Goal: Task Accomplishment & Management: Use online tool/utility

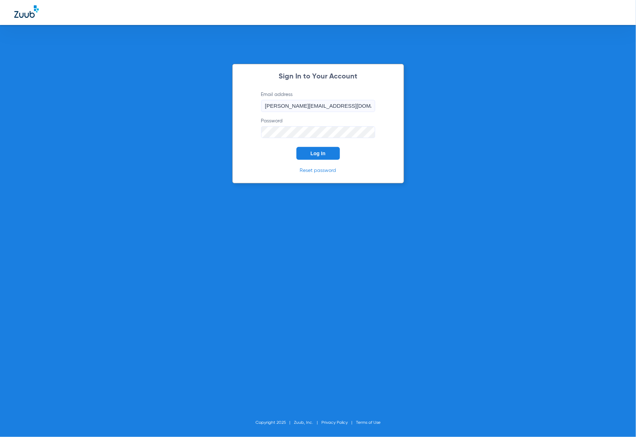
drag, startPoint x: 0, startPoint y: 0, endPoint x: 313, endPoint y: 159, distance: 350.6
click at [313, 162] on div "Sign In to Your Account Email address [PERSON_NAME][EMAIL_ADDRESS][PERSON_NAME]…" at bounding box center [318, 124] width 172 height 120
click at [314, 155] on span "Log In" at bounding box center [318, 153] width 15 height 6
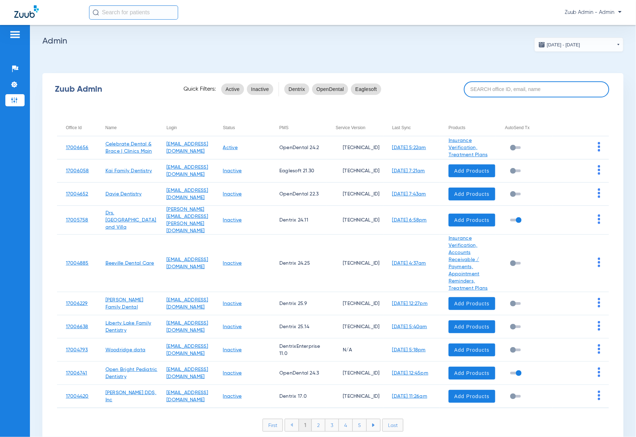
click at [502, 84] on input at bounding box center [536, 89] width 145 height 16
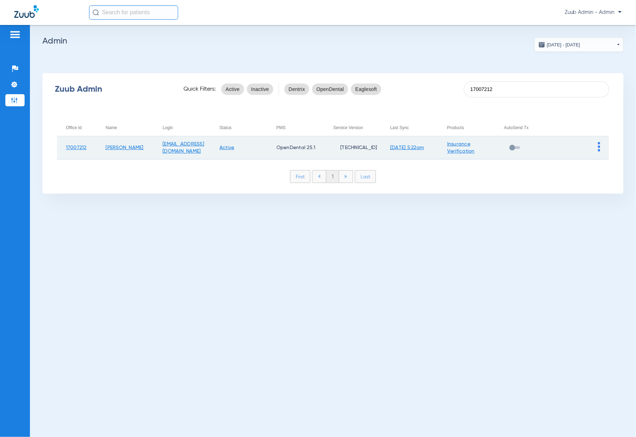
type input "17007212"
click at [598, 149] on img at bounding box center [599, 147] width 2 height 10
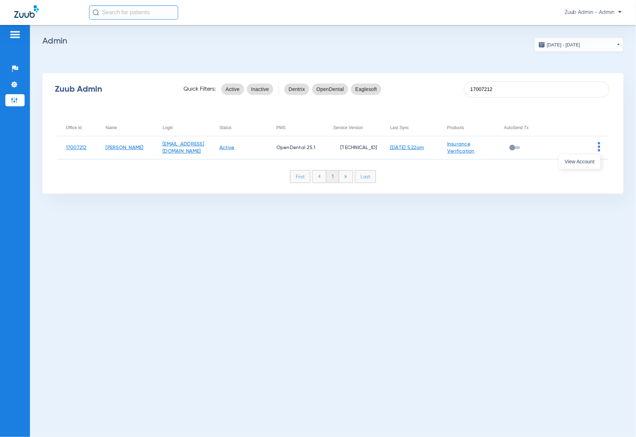
click at [596, 152] on div "View Account" at bounding box center [580, 160] width 42 height 17
click at [592, 156] on button "View Account" at bounding box center [579, 161] width 41 height 14
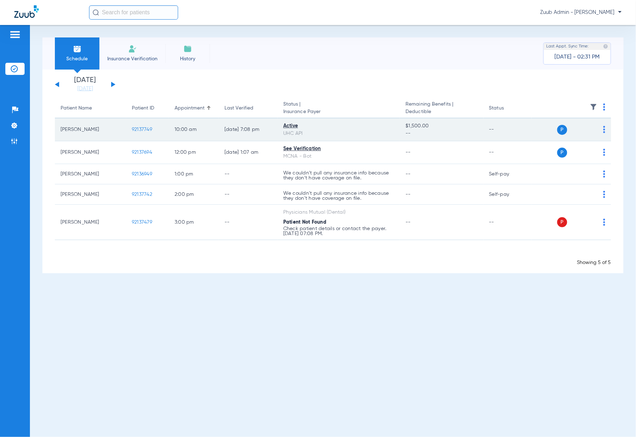
click at [146, 130] on span "92137749" at bounding box center [142, 129] width 20 height 5
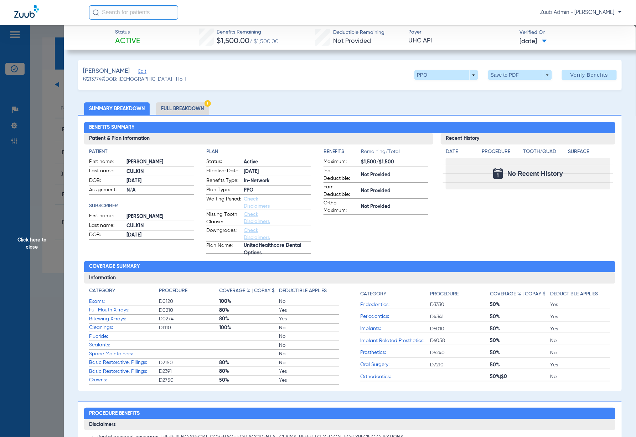
click at [138, 72] on span "Edit" at bounding box center [141, 72] width 6 height 7
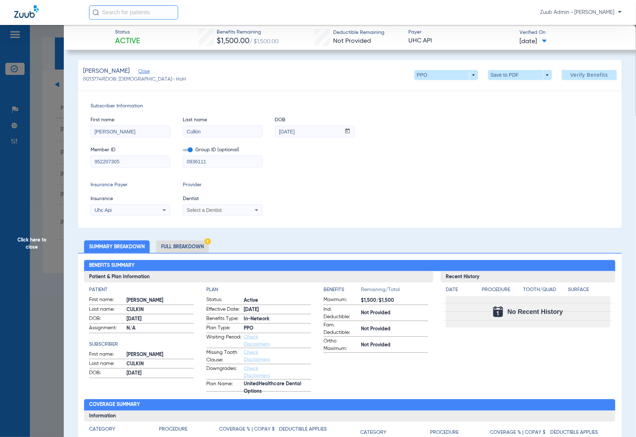
click at [229, 210] on div "Select a Dentist" at bounding box center [215, 210] width 57 height 5
drag, startPoint x: 306, startPoint y: 193, endPoint x: 253, endPoint y: 199, distance: 53.4
click at [306, 193] on div at bounding box center [318, 218] width 636 height 437
click at [51, 175] on span "Click here to close" at bounding box center [32, 243] width 64 height 437
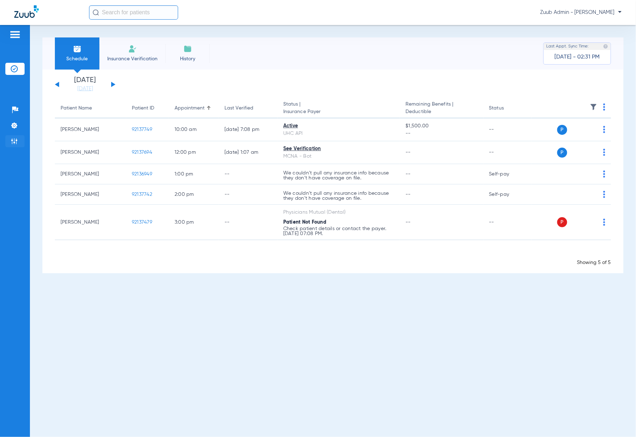
click at [15, 138] on img at bounding box center [14, 141] width 7 height 7
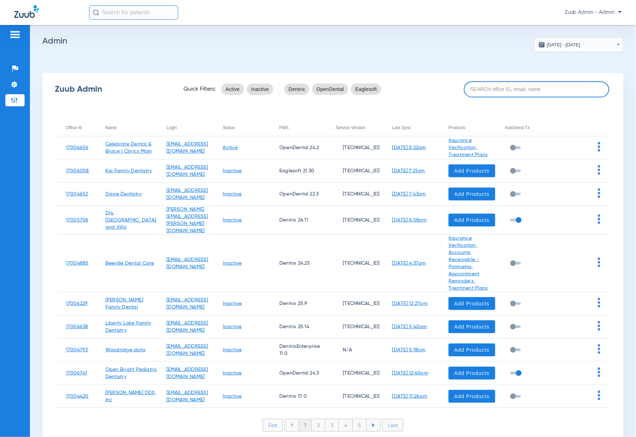
click at [483, 93] on input at bounding box center [536, 89] width 145 height 16
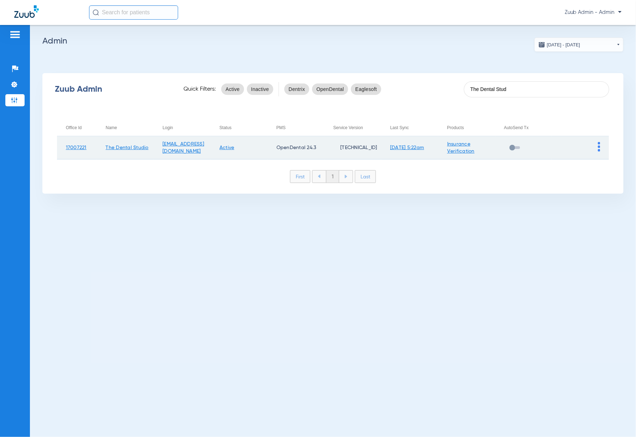
type input "The Dental Stud"
click at [599, 145] on img at bounding box center [599, 147] width 2 height 10
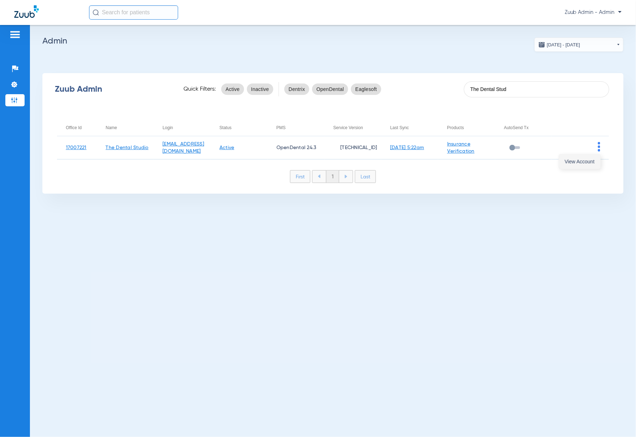
click at [595, 156] on button "View Account" at bounding box center [579, 161] width 41 height 14
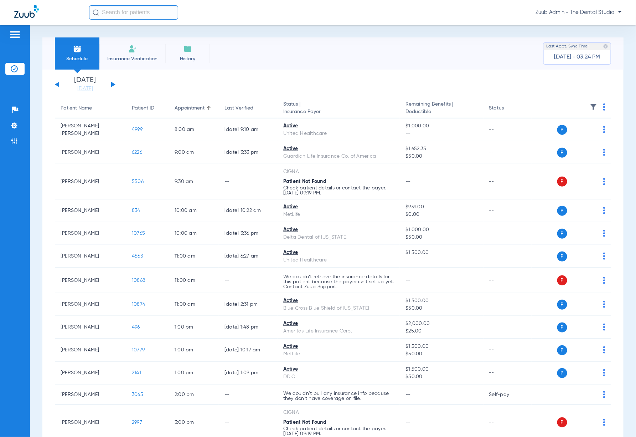
click at [114, 84] on button at bounding box center [113, 84] width 4 height 5
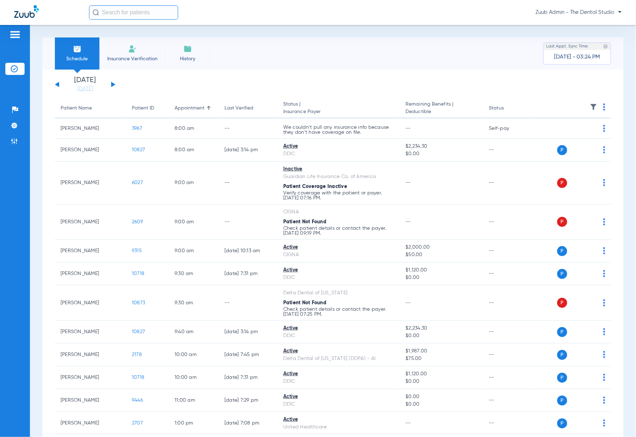
click at [114, 84] on button at bounding box center [113, 84] width 4 height 5
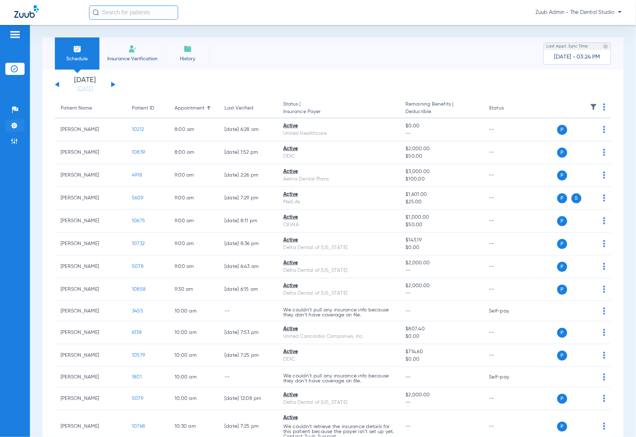
click at [23, 122] on li "Settings" at bounding box center [14, 125] width 19 height 12
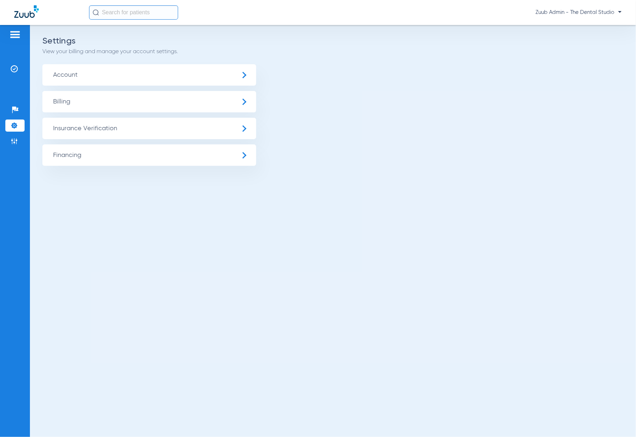
click at [77, 122] on span "Insurance Verification" at bounding box center [149, 128] width 214 height 21
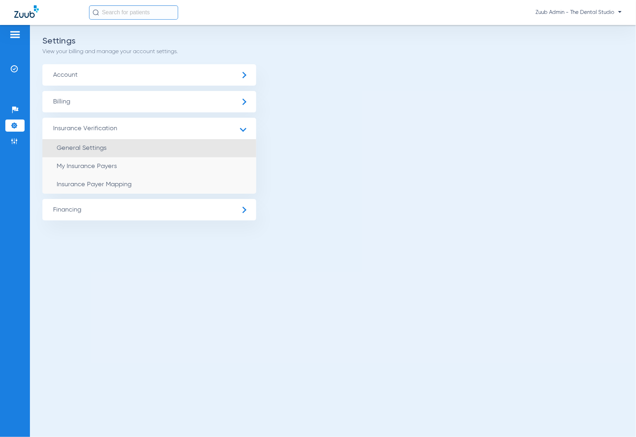
click at [103, 151] on span "General Settings" at bounding box center [82, 148] width 50 height 6
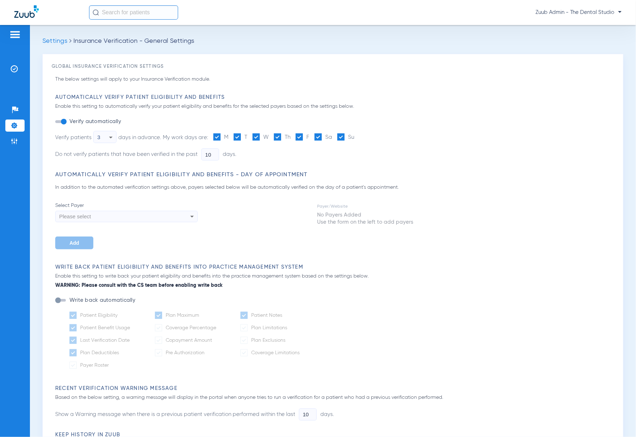
type input "5"
type input "1"
click at [12, 139] on img at bounding box center [14, 141] width 7 height 7
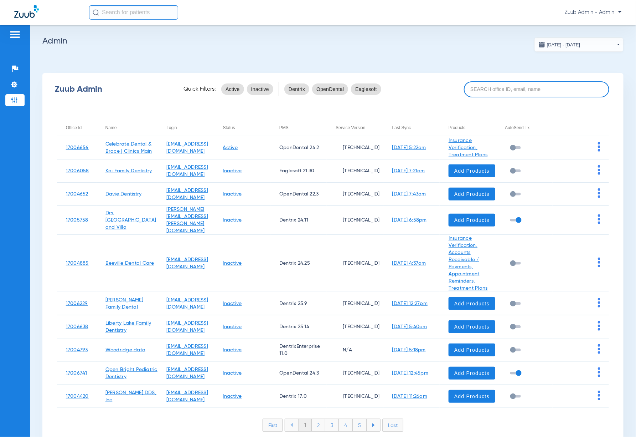
click at [506, 93] on input at bounding box center [536, 89] width 145 height 16
paste input "17005976"
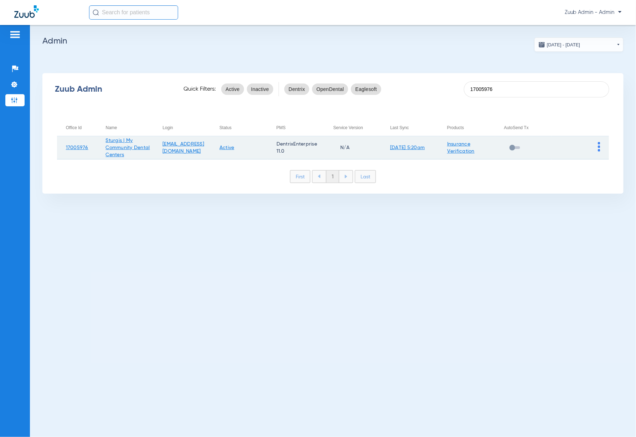
type input "17005976"
click at [600, 151] on span at bounding box center [599, 150] width 2 height 5
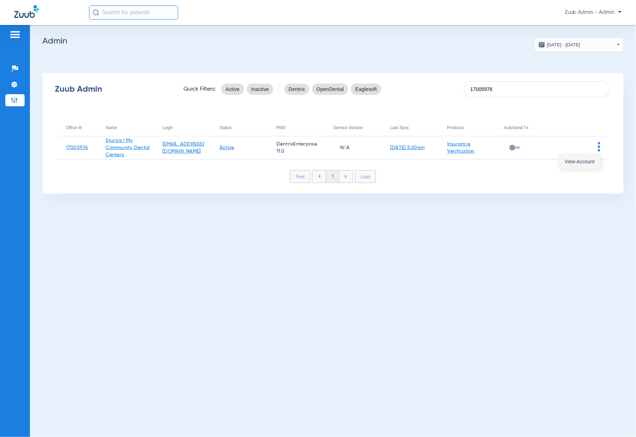
click at [597, 161] on button "View Account" at bounding box center [579, 161] width 41 height 14
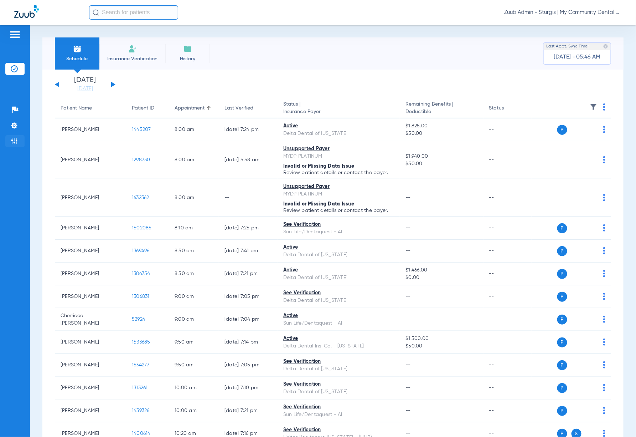
click at [13, 136] on li "Admin" at bounding box center [14, 141] width 19 height 12
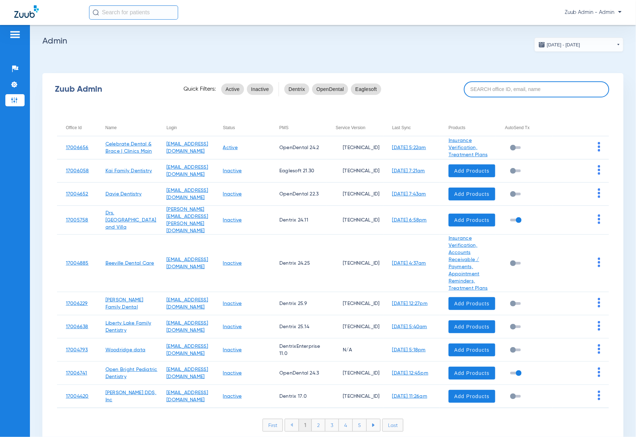
click at [496, 88] on input at bounding box center [536, 89] width 145 height 16
paste input "17005982"
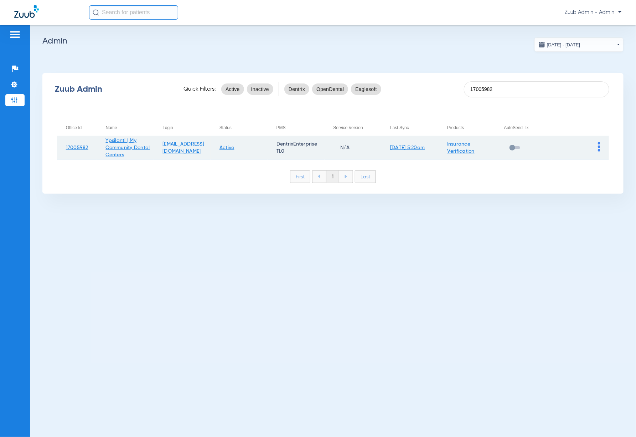
type input "17005982"
click at [599, 148] on img at bounding box center [599, 147] width 2 height 10
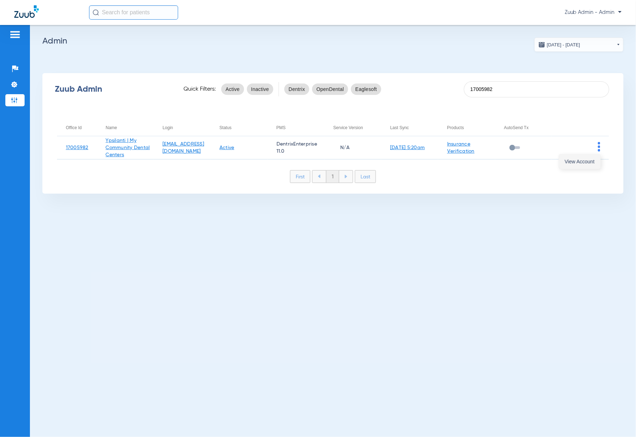
click at [595, 162] on button "View Account" at bounding box center [579, 161] width 41 height 14
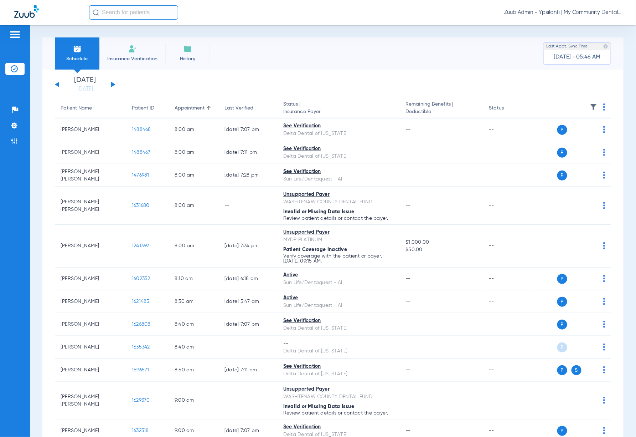
click at [590, 111] on span at bounding box center [593, 109] width 7 height 5
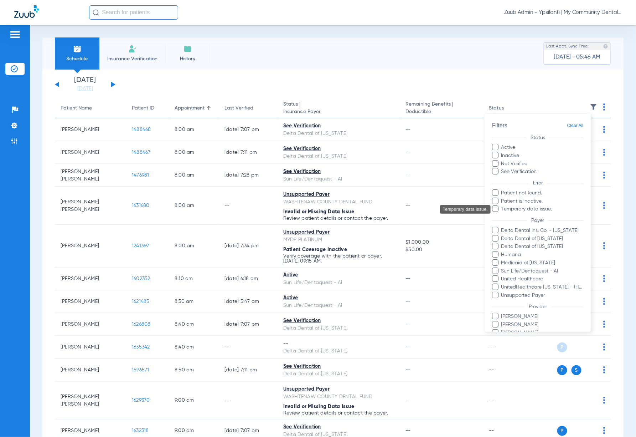
click at [546, 206] on span "Temporary data issue." at bounding box center [542, 208] width 83 height 7
click at [503, 214] on input "Temporary data issue." at bounding box center [503, 214] width 0 height 0
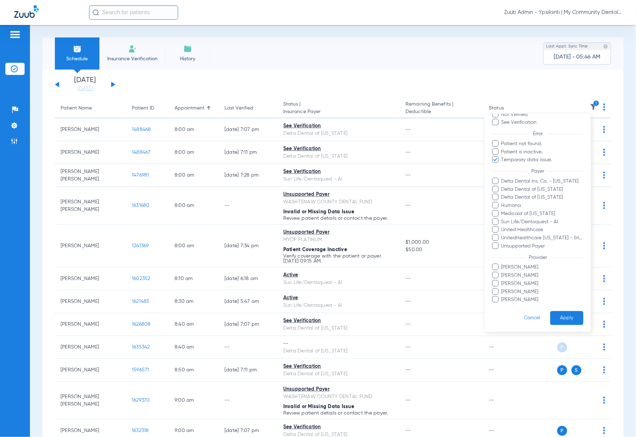
click at [574, 318] on button "Apply" at bounding box center [566, 318] width 33 height 14
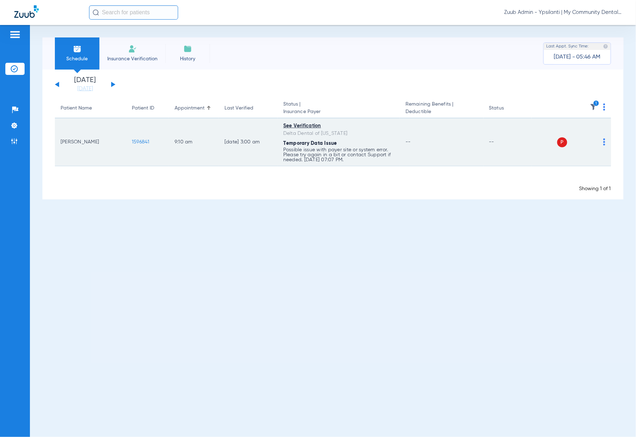
click at [604, 143] on img at bounding box center [605, 141] width 2 height 7
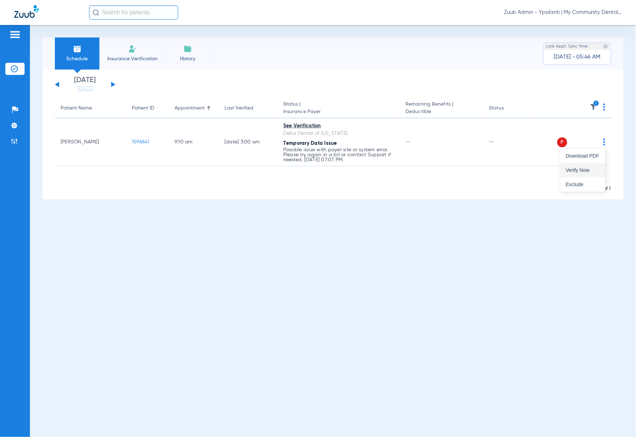
click at [594, 168] on span "Verify Now" at bounding box center [583, 170] width 34 height 5
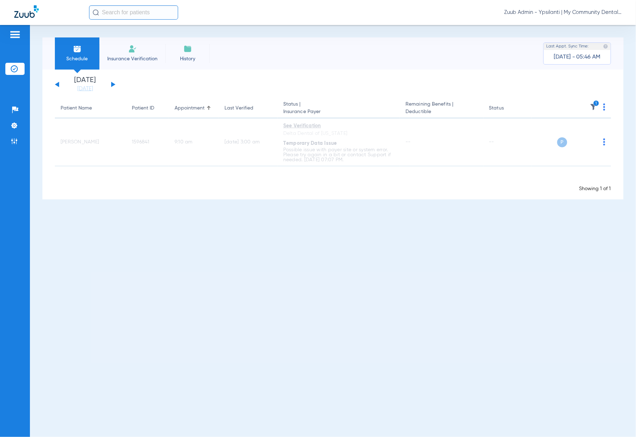
click at [111, 85] on div "Monday 06-09-2025 Tuesday 06-10-2025 Wednesday 06-11-2025 Thursday 06-12-2025 F…" at bounding box center [85, 85] width 61 height 16
click at [111, 84] on button at bounding box center [113, 84] width 4 height 5
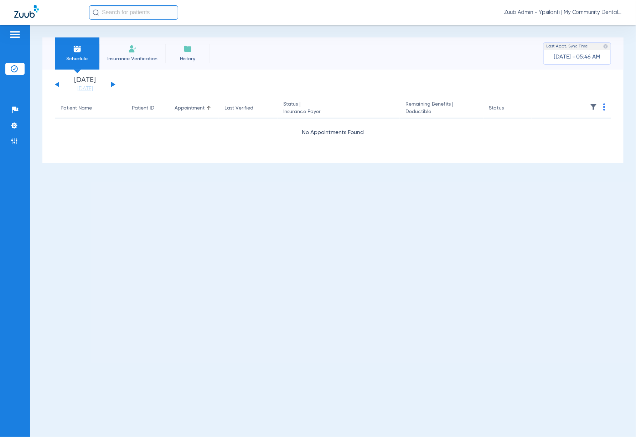
click at [591, 108] on img at bounding box center [593, 106] width 7 height 7
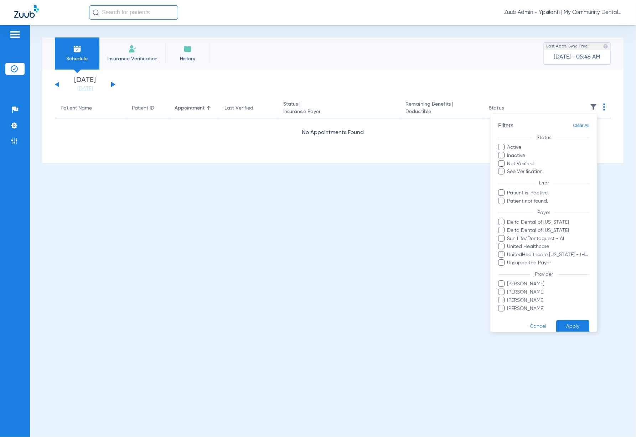
click at [585, 124] on form "Filters Clear All Status Active Inactive Not Verified See Verification Error Pa…" at bounding box center [544, 227] width 106 height 227
click at [583, 123] on span "Clear All" at bounding box center [582, 125] width 16 height 9
click at [563, 322] on button "Apply" at bounding box center [573, 326] width 33 height 14
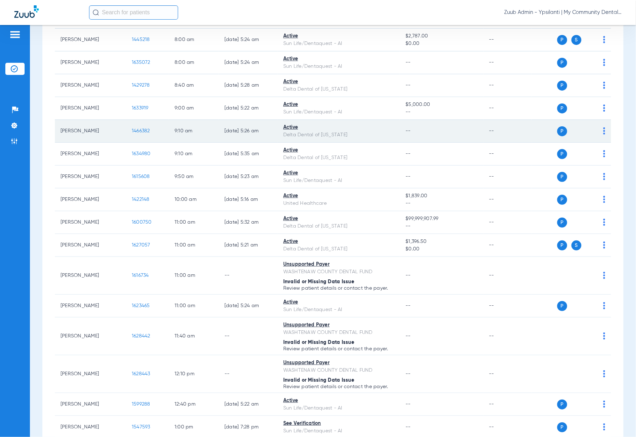
scroll to position [159, 0]
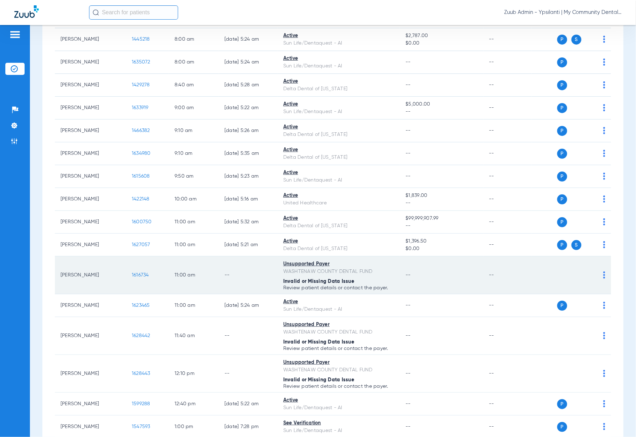
drag, startPoint x: 285, startPoint y: 272, endPoint x: 386, endPoint y: 273, distance: 101.3
click at [386, 273] on div "WASHTENAW COUNTY DENTAL FUND" at bounding box center [338, 271] width 111 height 7
copy div "WASHTENAW COUNTY DENTAL FUND"
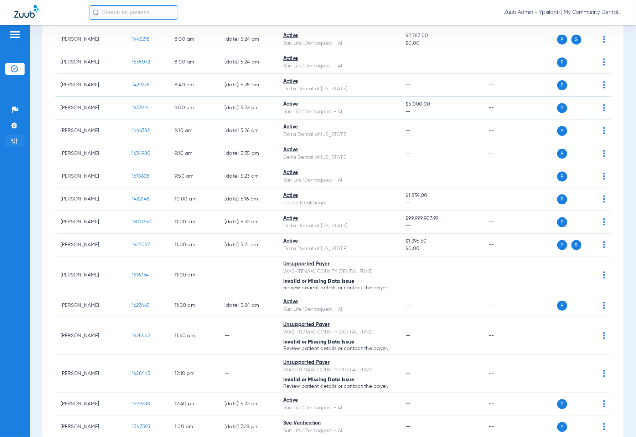
click at [16, 140] on img at bounding box center [14, 141] width 7 height 7
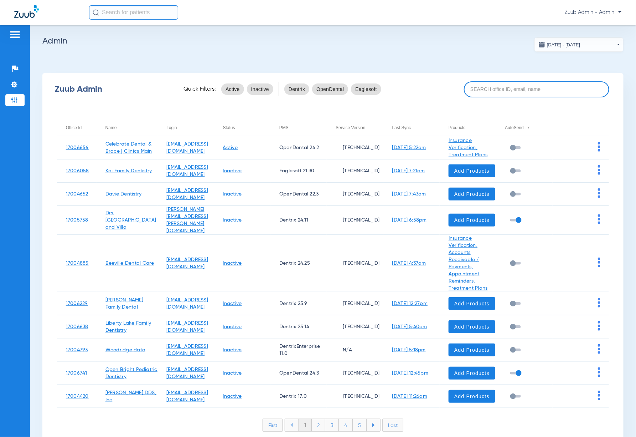
click at [509, 93] on input at bounding box center [536, 89] width 145 height 16
paste input "17007107"
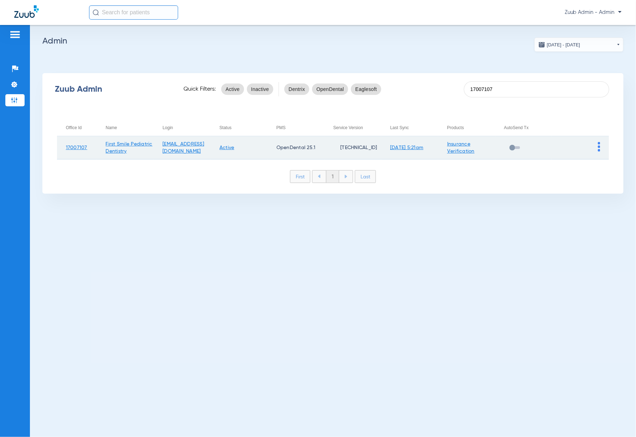
type input "17007107"
click at [599, 149] on img at bounding box center [599, 147] width 2 height 10
click at [595, 157] on button "View Account" at bounding box center [579, 161] width 41 height 14
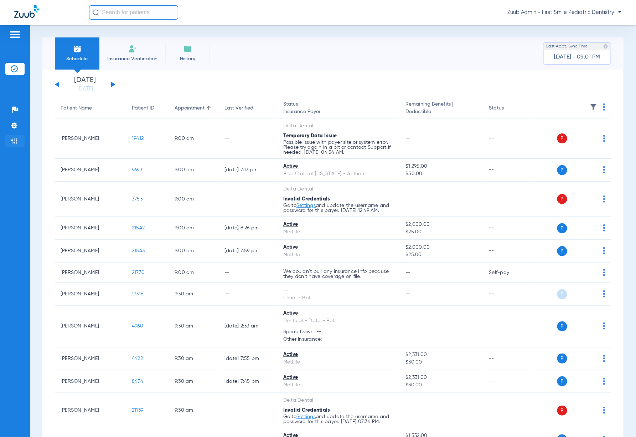
click at [17, 140] on img at bounding box center [14, 141] width 7 height 7
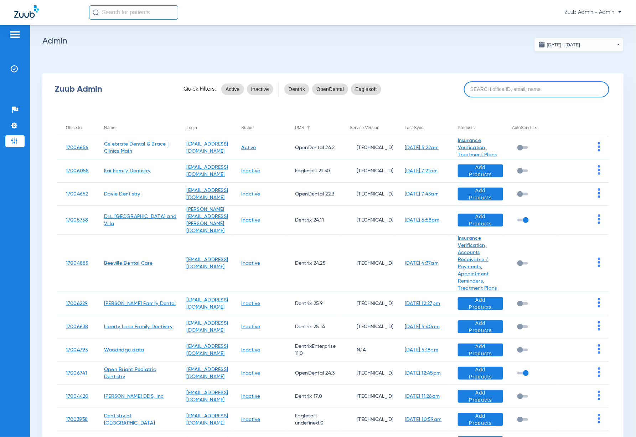
click at [520, 90] on input at bounding box center [536, 89] width 145 height 16
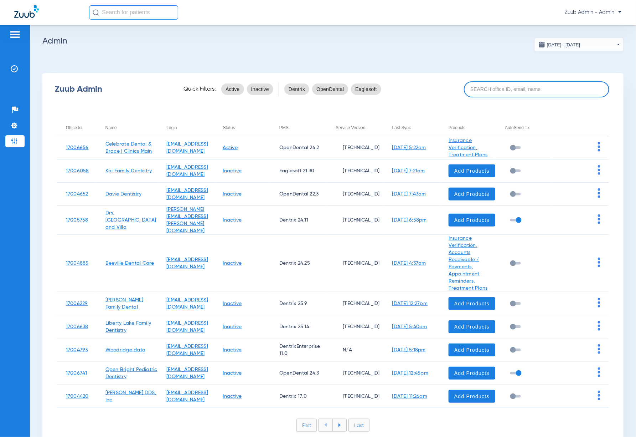
paste input "17007076"
type input "17007076"
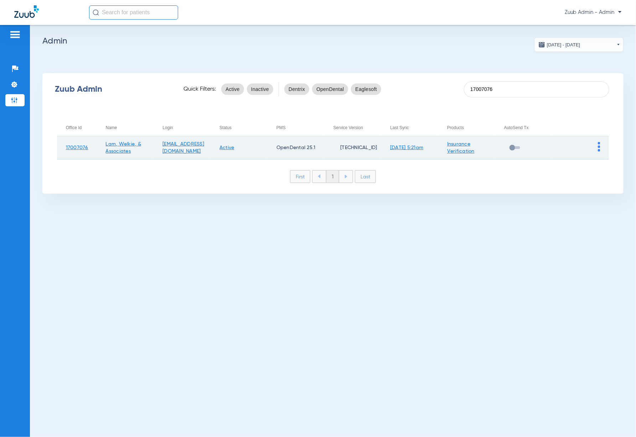
type input "17007076"
click at [598, 142] on td at bounding box center [580, 147] width 57 height 23
click at [598, 142] on img at bounding box center [599, 147] width 2 height 10
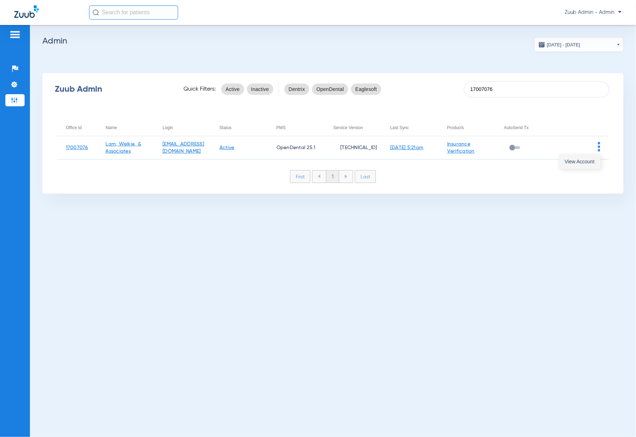
click at [594, 155] on button "View Account" at bounding box center [579, 161] width 41 height 14
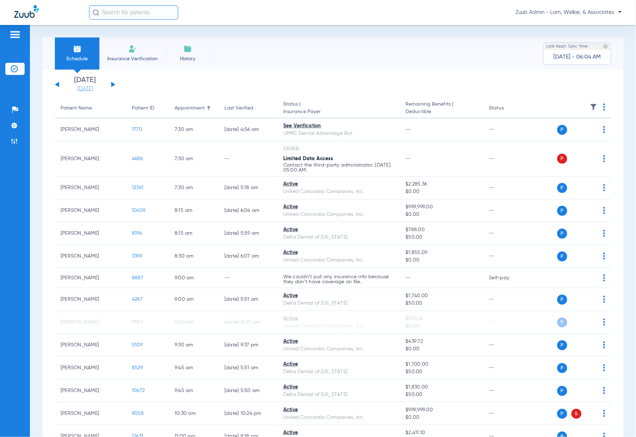
click at [92, 92] on link "[DATE]" at bounding box center [85, 88] width 43 height 7
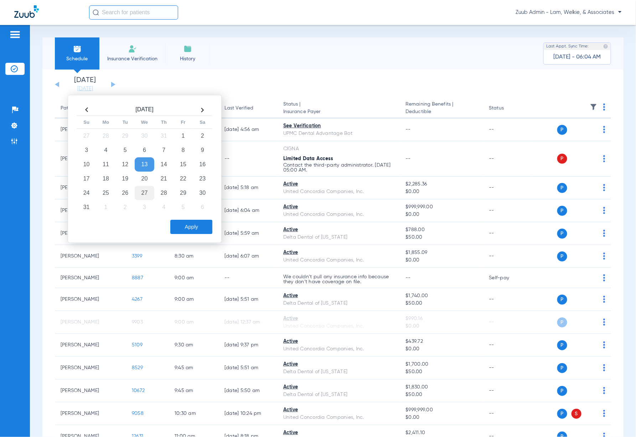
click at [145, 189] on td "27" at bounding box center [144, 193] width 19 height 14
click at [187, 222] on button "Apply" at bounding box center [191, 227] width 42 height 14
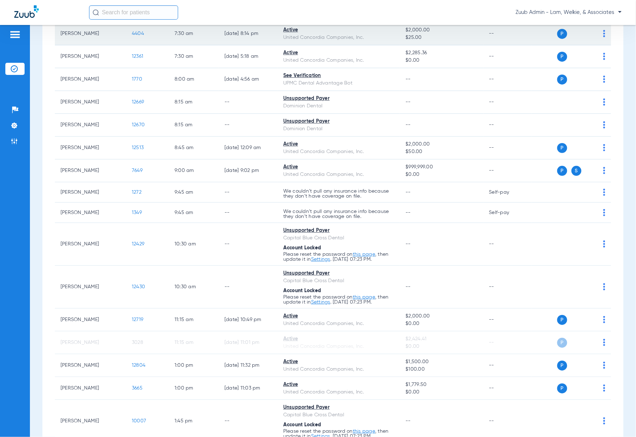
scroll to position [148, 0]
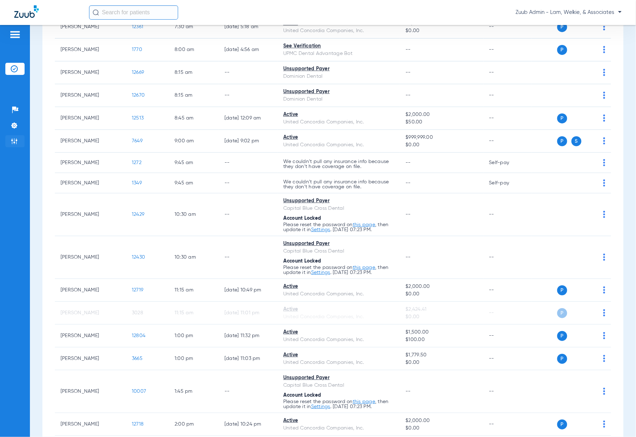
click at [17, 143] on img at bounding box center [14, 141] width 7 height 7
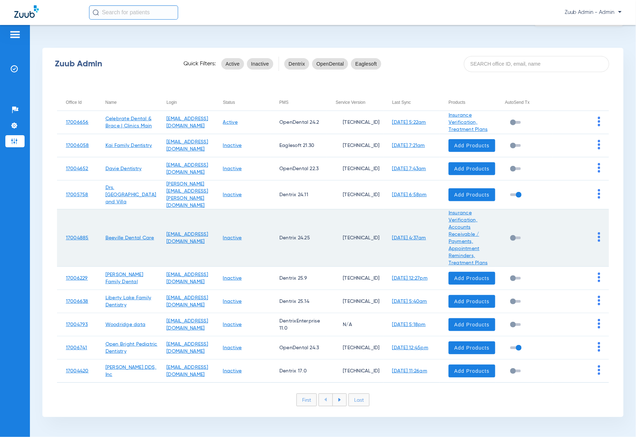
scroll to position [19, 0]
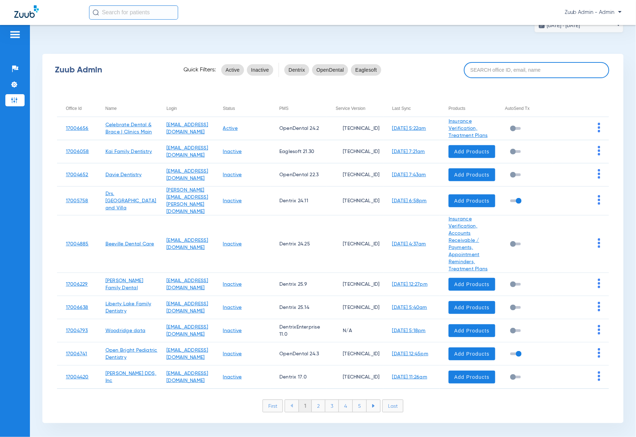
click at [501, 67] on input at bounding box center [536, 70] width 145 height 16
paste input "17007107"
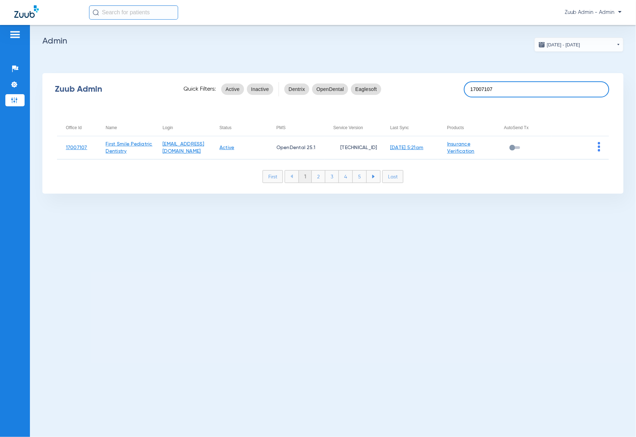
scroll to position [0, 0]
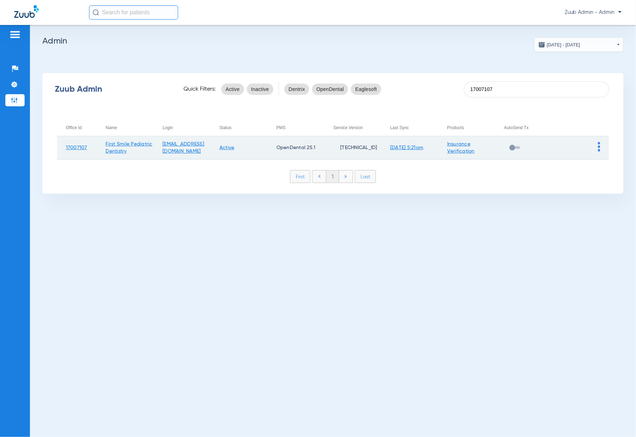
type input "17007107"
click at [601, 143] on td at bounding box center [580, 147] width 57 height 23
click at [600, 143] on img at bounding box center [599, 147] width 2 height 10
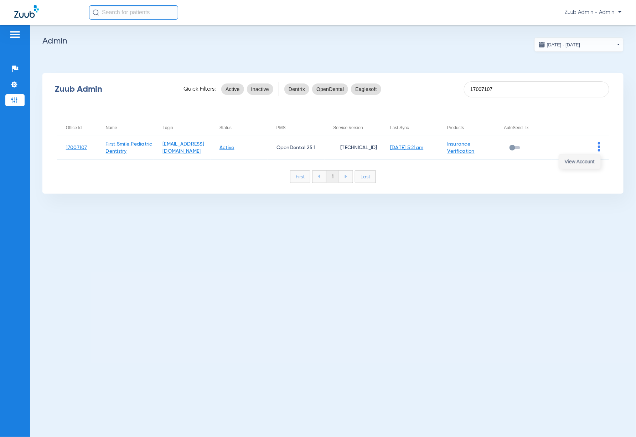
click at [593, 157] on button "View Account" at bounding box center [579, 161] width 41 height 14
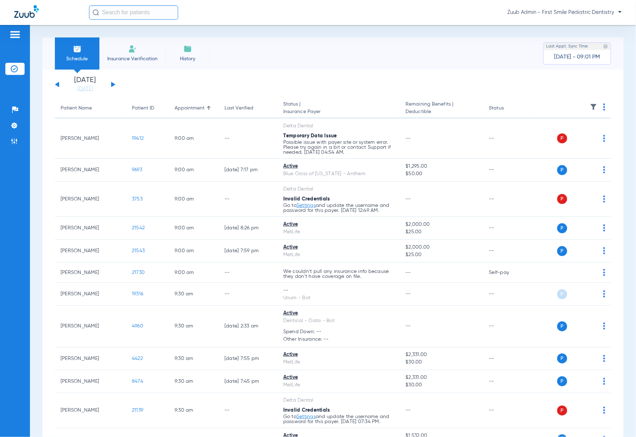
click at [154, 14] on input "text" at bounding box center [133, 12] width 89 height 14
paste input "[PERSON_NAME] [PERSON_NAME]"
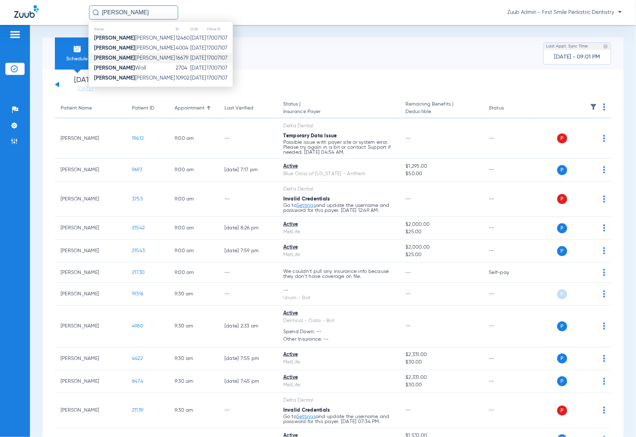
type input "[PERSON_NAME]"
click at [133, 57] on span "[PERSON_NAME] [PERSON_NAME]" at bounding box center [134, 57] width 81 height 5
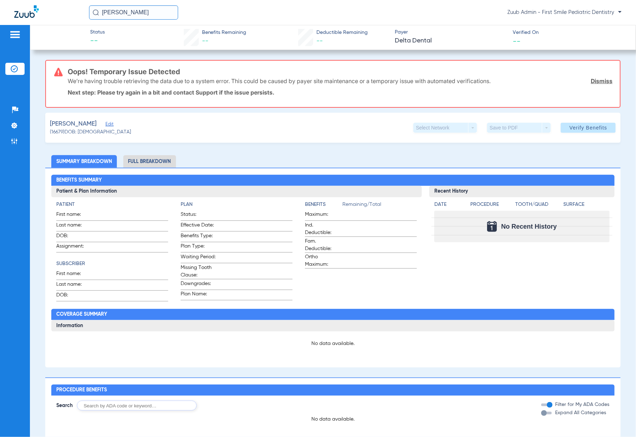
click at [106, 124] on span "Edit" at bounding box center [109, 125] width 6 height 7
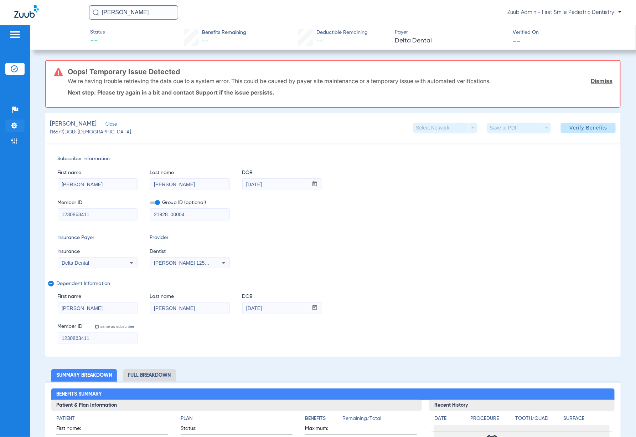
click at [19, 127] on li "Settings" at bounding box center [14, 125] width 19 height 12
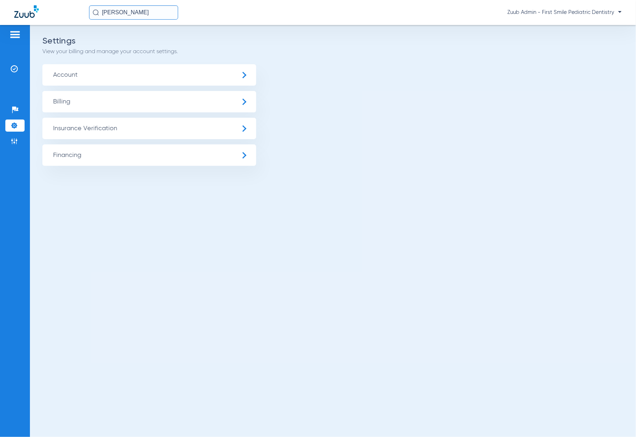
click at [84, 131] on span "Insurance Verification" at bounding box center [149, 128] width 214 height 21
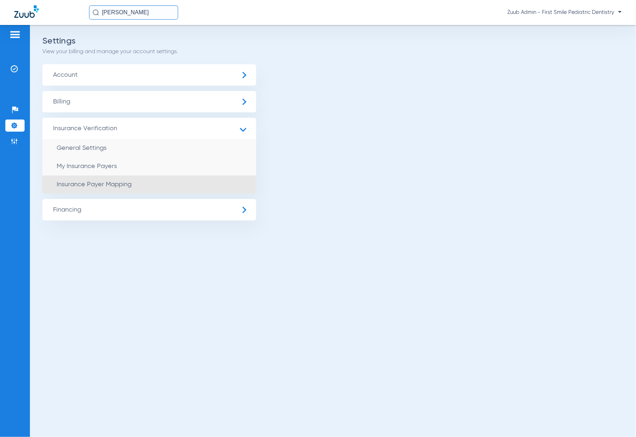
click at [175, 181] on li "Insurance Payer Mapping" at bounding box center [149, 184] width 214 height 18
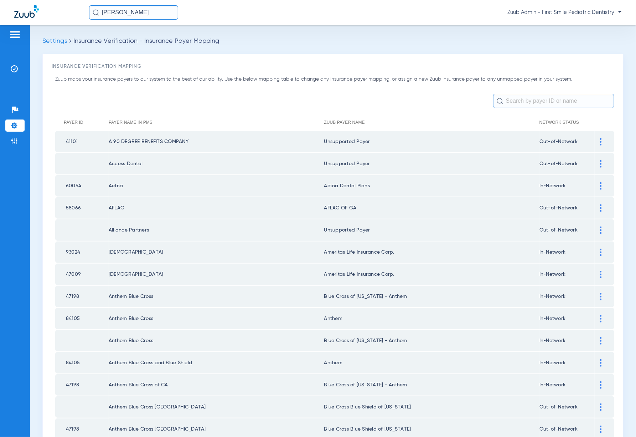
click at [522, 101] on input "text" at bounding box center [553, 101] width 121 height 14
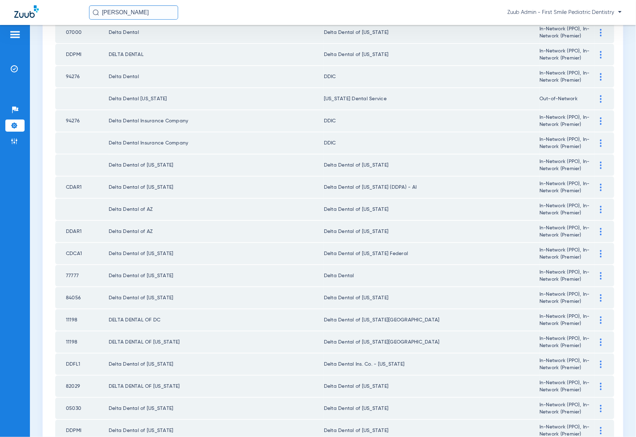
scroll to position [154, 0]
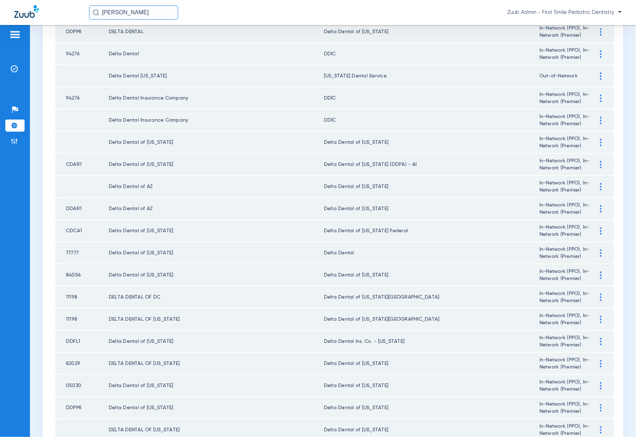
type input "Delta Dental"
click at [598, 249] on div at bounding box center [601, 252] width 12 height 7
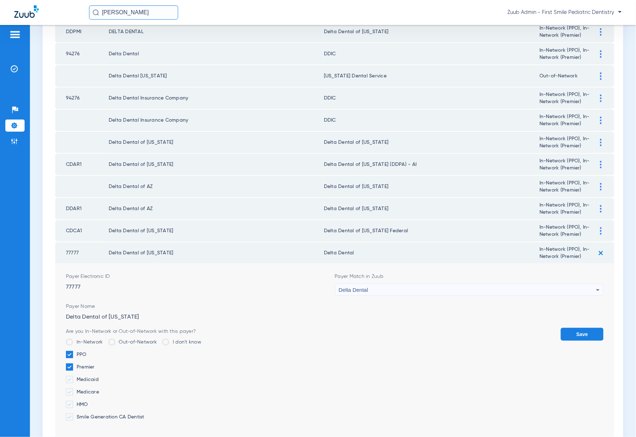
click at [412, 290] on form "Payer Electronic ID 77777 Payer Match in Zuub Delta Dental Payer Name Delta Den…" at bounding box center [335, 353] width 538 height 178
click at [411, 285] on div "Delta Dental" at bounding box center [468, 290] width 258 height 12
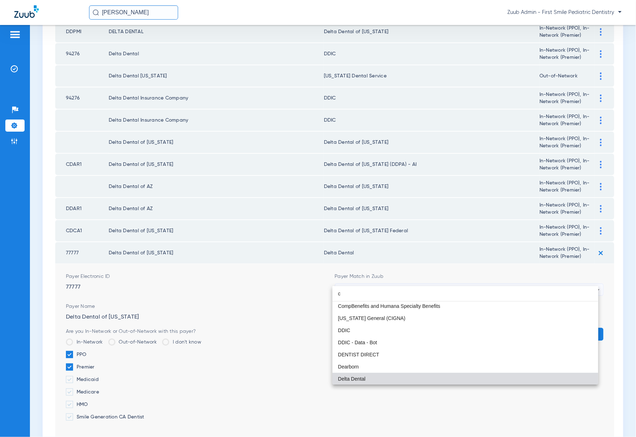
scroll to position [15, 0]
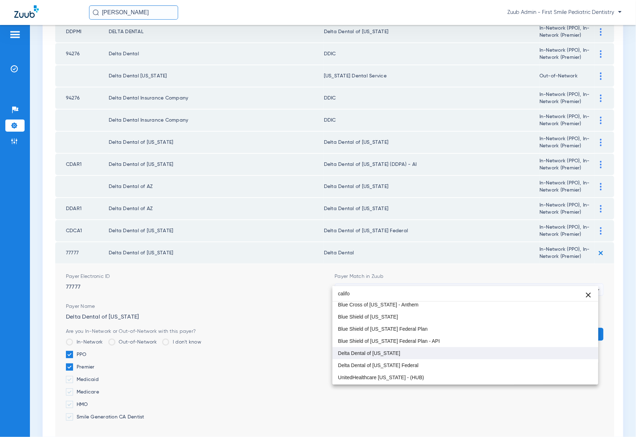
type input "califo"
click at [438, 351] on mat-option "Delta Dental of [US_STATE]" at bounding box center [466, 353] width 266 height 12
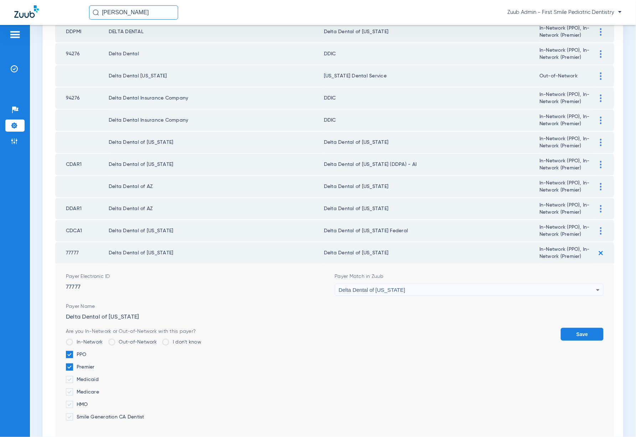
click at [565, 329] on button "Save" at bounding box center [582, 334] width 43 height 13
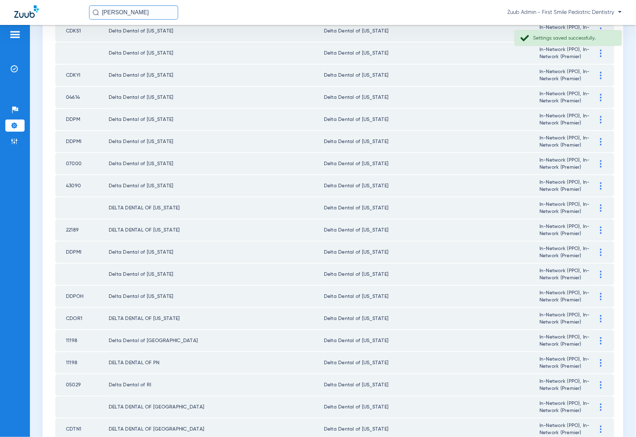
scroll to position [665, 0]
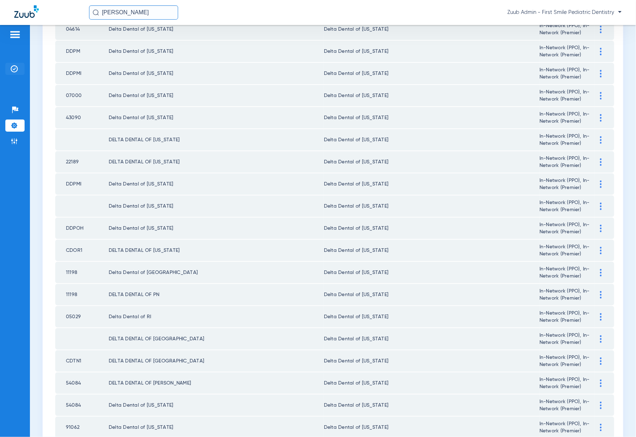
click at [16, 70] on img at bounding box center [14, 68] width 7 height 7
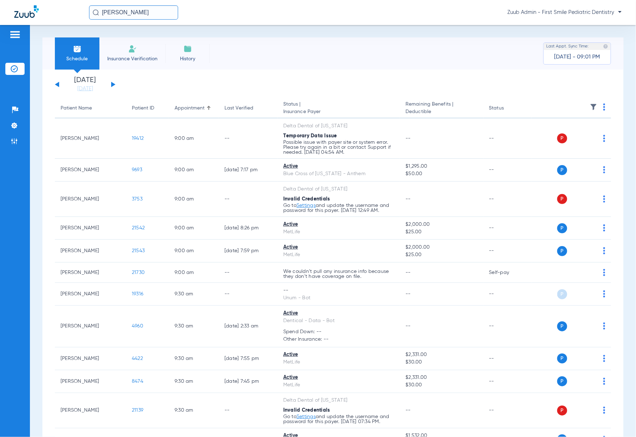
click at [590, 108] on img at bounding box center [593, 106] width 7 height 7
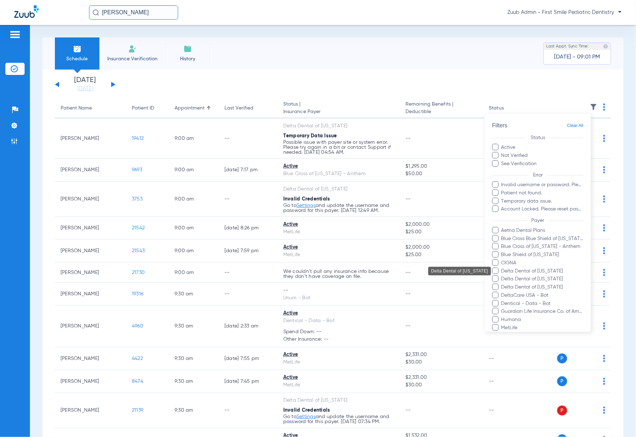
click at [560, 271] on span "Delta Dental of [US_STATE]" at bounding box center [542, 270] width 83 height 7
click at [503, 276] on input "Delta Dental of [US_STATE]" at bounding box center [503, 276] width 0 height 0
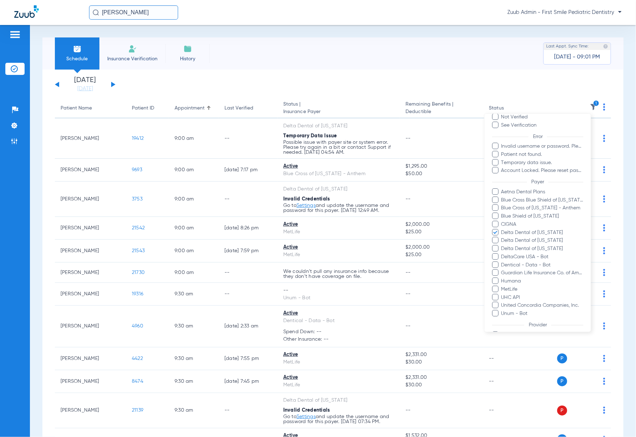
scroll to position [74, 0]
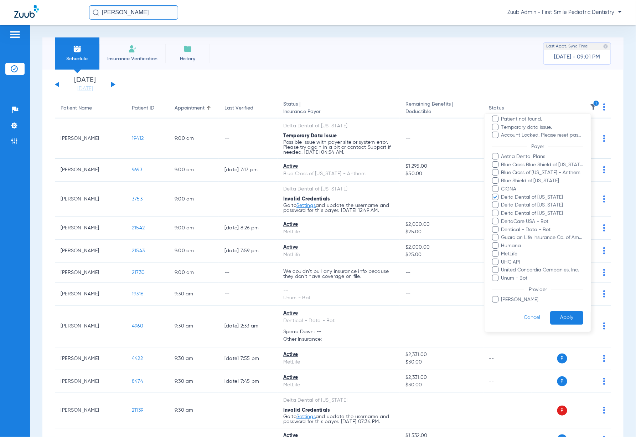
click at [572, 318] on button "Apply" at bounding box center [566, 318] width 33 height 14
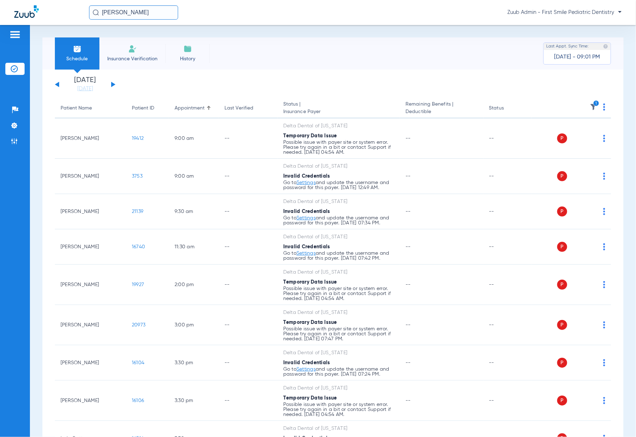
click at [604, 109] on img at bounding box center [605, 106] width 2 height 7
click at [589, 139] on button "Verify All" at bounding box center [572, 135] width 56 height 14
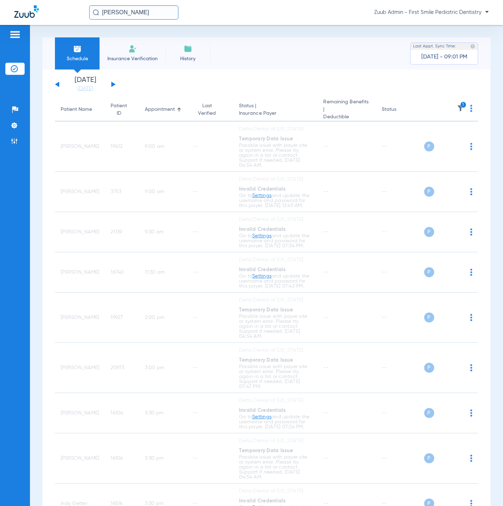
click at [147, 16] on input "[PERSON_NAME]" at bounding box center [133, 12] width 89 height 14
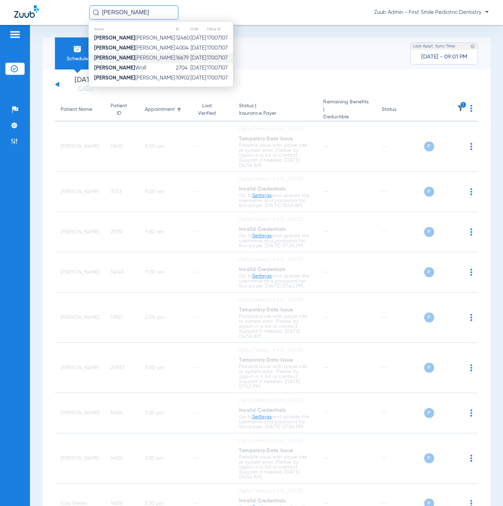
click at [140, 55] on td "[PERSON_NAME] [PERSON_NAME]" at bounding box center [132, 58] width 87 height 10
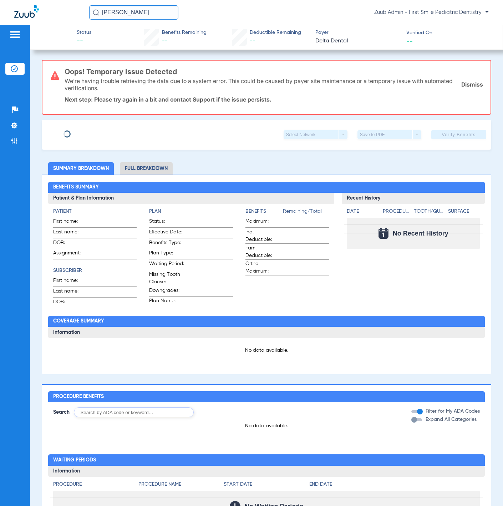
type input "[PERSON_NAME]"
type input "[DATE]"
type input "1230863411"
type input "21928 00004"
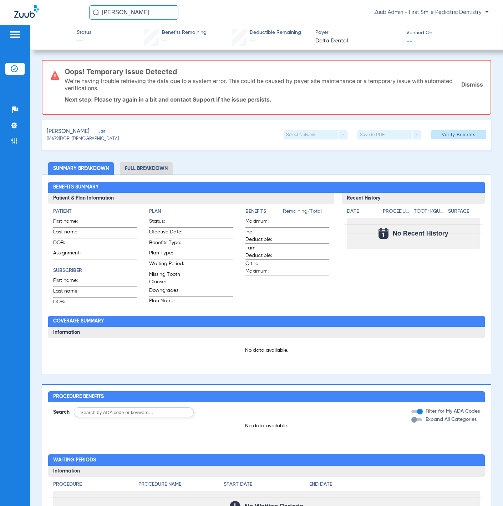
click at [98, 130] on span "Edit" at bounding box center [101, 132] width 6 height 7
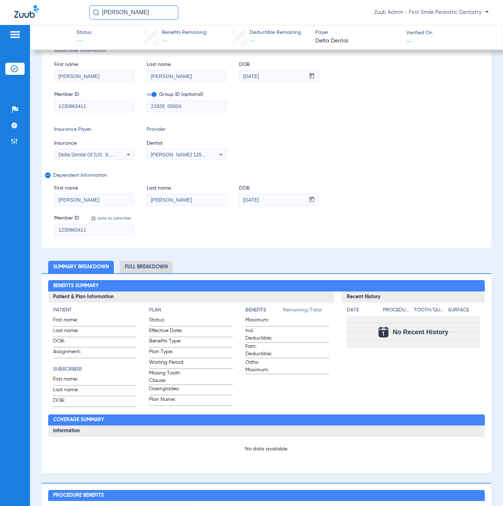
scroll to position [113, 0]
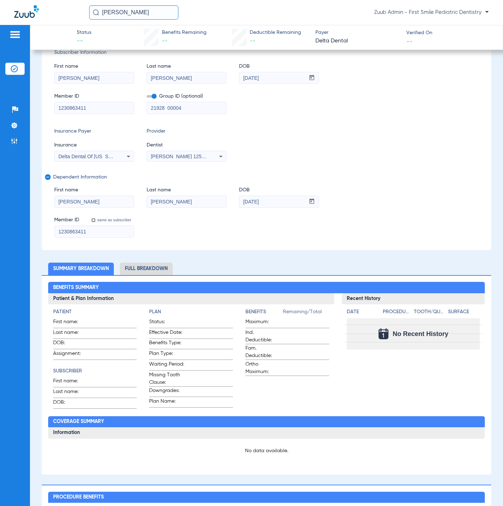
click at [117, 111] on input "1230863411" at bounding box center [94, 107] width 79 height 11
click at [107, 78] on input "[PERSON_NAME]" at bounding box center [94, 77] width 79 height 11
click at [217, 80] on input "[PERSON_NAME]" at bounding box center [186, 77] width 79 height 11
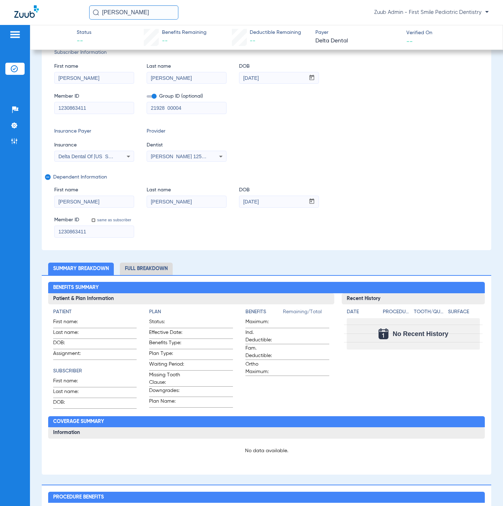
click at [217, 80] on input "[PERSON_NAME]" at bounding box center [186, 77] width 79 height 11
click at [20, 65] on li "Insurance Verification" at bounding box center [14, 69] width 19 height 12
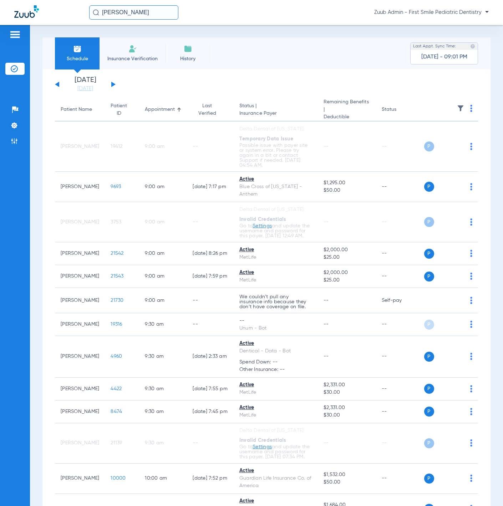
click at [457, 108] on img at bounding box center [460, 108] width 7 height 7
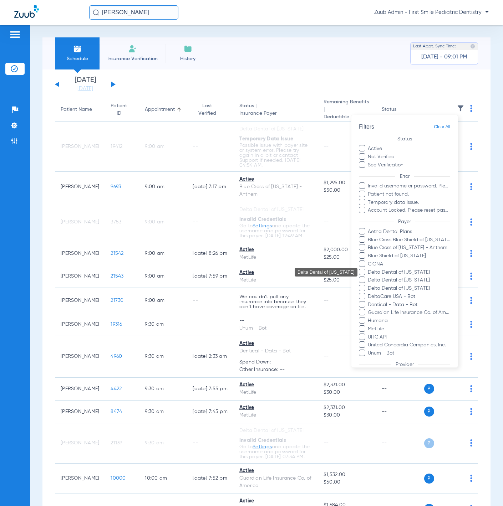
click at [417, 268] on span "Delta Dental of [US_STATE]" at bounding box center [408, 271] width 83 height 7
click at [369, 277] on input "Delta Dental of [US_STATE]" at bounding box center [369, 277] width 0 height 0
click at [417, 268] on span "Delta Dental of [US_STATE]" at bounding box center [408, 271] width 83 height 7
click at [369, 277] on input "Delta Dental of [US_STATE]" at bounding box center [369, 277] width 0 height 0
click at [415, 269] on span "Delta Dental of [US_STATE]" at bounding box center [408, 271] width 83 height 7
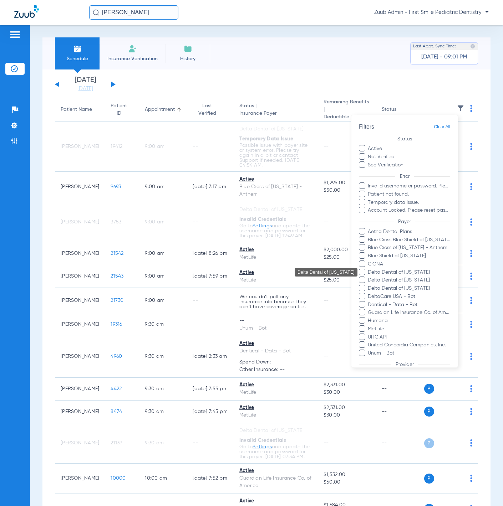
click at [369, 277] on input "Delta Dental of [US_STATE]" at bounding box center [369, 277] width 0 height 0
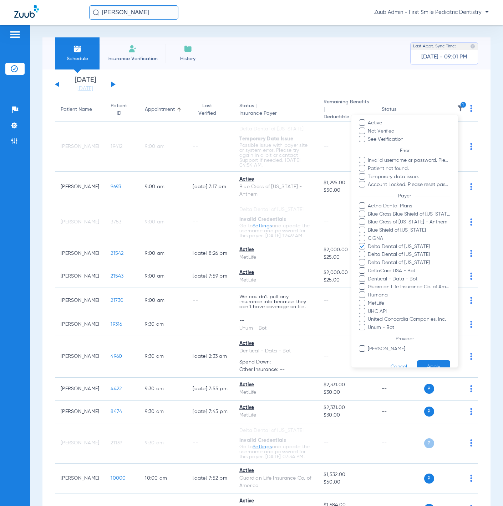
scroll to position [40, 0]
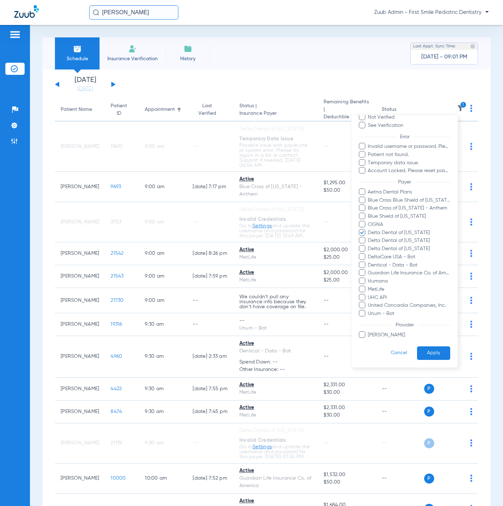
click at [429, 348] on button "Apply" at bounding box center [433, 353] width 33 height 14
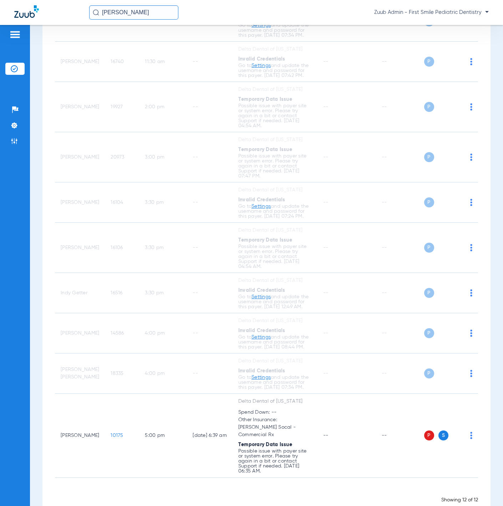
scroll to position [217, 0]
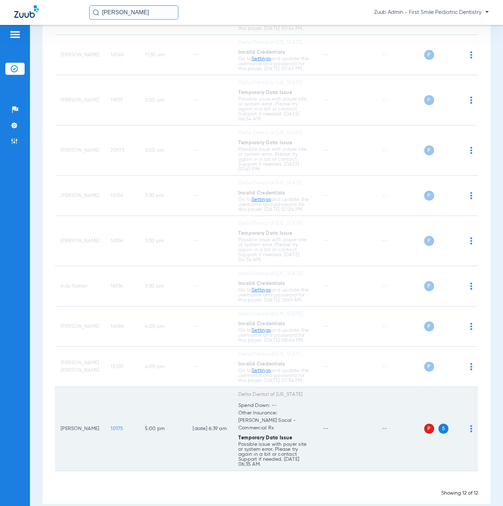
click at [111, 426] on span "10175" at bounding box center [117, 428] width 12 height 5
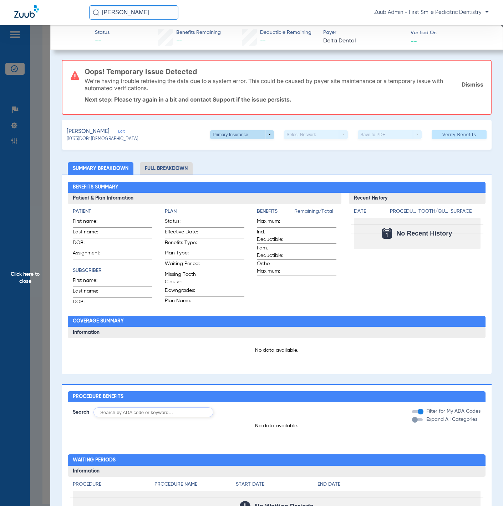
click at [219, 133] on span at bounding box center [242, 134] width 64 height 9
click at [168, 133] on div at bounding box center [251, 253] width 503 height 506
click at [123, 130] on span "Edit" at bounding box center [121, 132] width 6 height 7
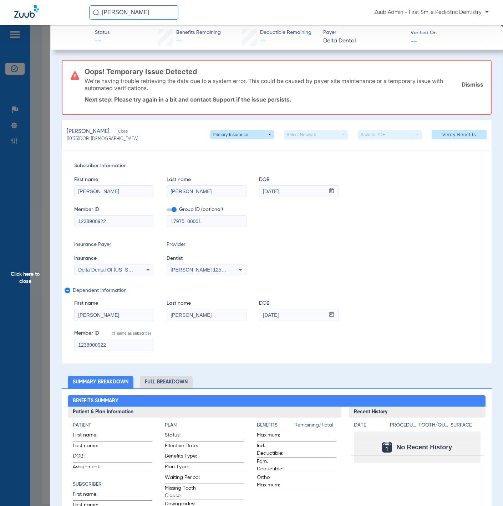
click at [38, 122] on span "Click here to close" at bounding box center [25, 278] width 50 height 506
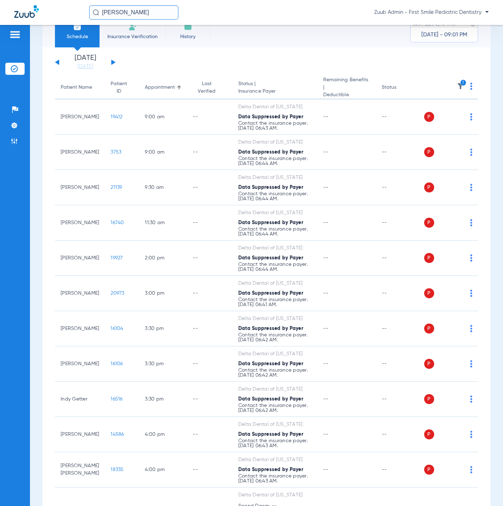
scroll to position [31, 0]
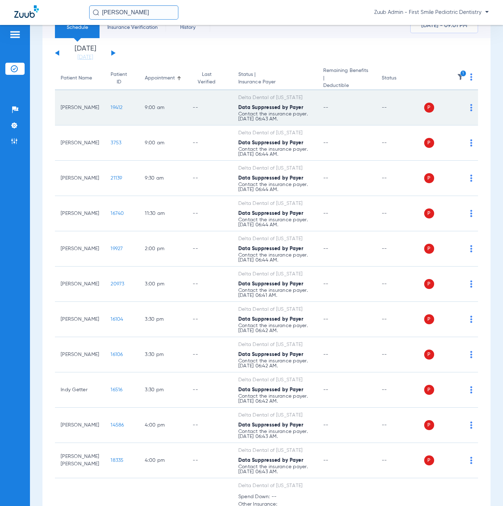
click at [111, 105] on span "19412" at bounding box center [117, 107] width 12 height 5
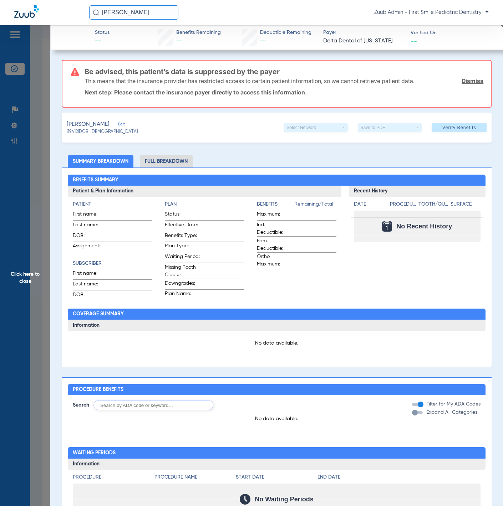
click at [118, 123] on span "Edit" at bounding box center [121, 125] width 6 height 7
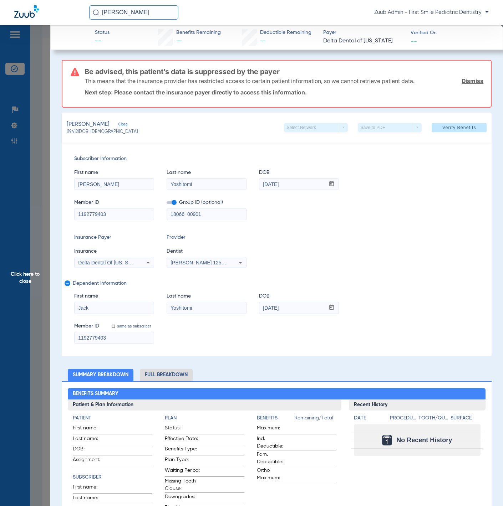
click at [38, 203] on span "Click here to close" at bounding box center [25, 278] width 50 height 506
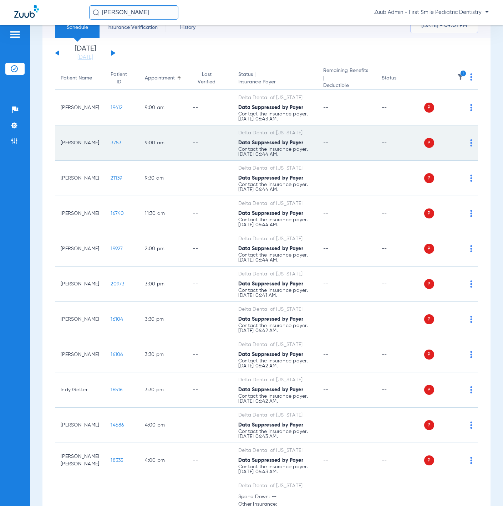
click at [105, 135] on td "3753" at bounding box center [122, 143] width 34 height 35
click at [111, 140] on span "3753" at bounding box center [116, 142] width 11 height 5
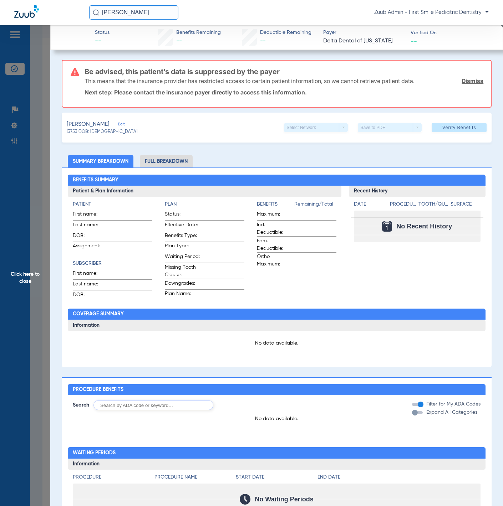
click at [118, 122] on span "Edit" at bounding box center [121, 125] width 6 height 7
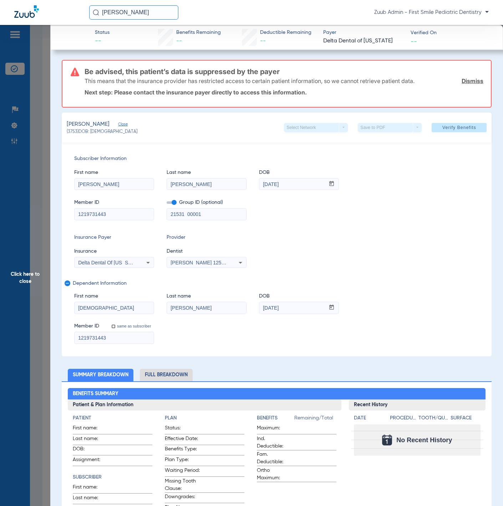
click at [37, 163] on span "Click here to close" at bounding box center [25, 278] width 50 height 506
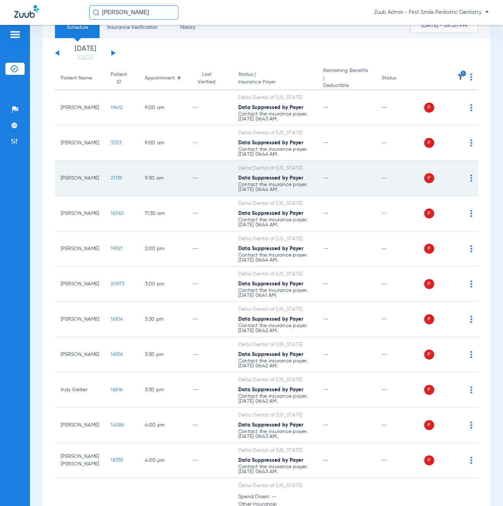
click at [105, 171] on td "21139" at bounding box center [122, 178] width 34 height 35
click at [111, 176] on span "21139" at bounding box center [116, 178] width 11 height 5
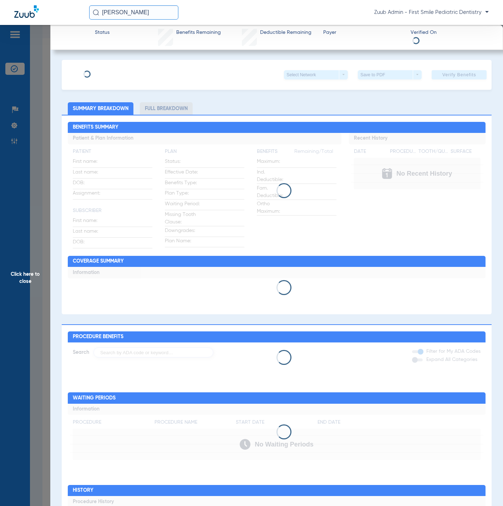
type input "[PERSON_NAME]"
type input "[DATE]"
type input "1252812661"
type input "21132"
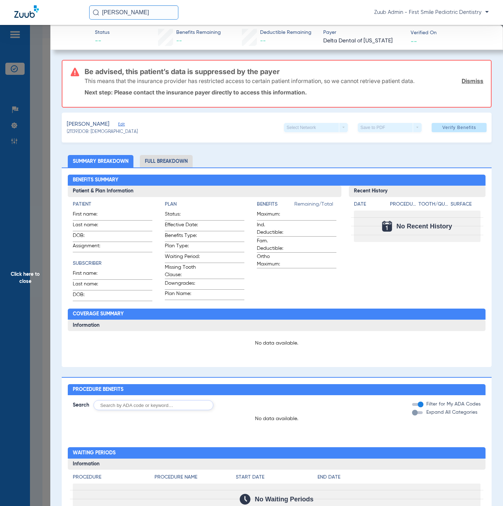
click at [117, 121] on div "[PERSON_NAME] Edit" at bounding box center [102, 124] width 71 height 9
click at [118, 122] on span "Edit" at bounding box center [121, 125] width 6 height 7
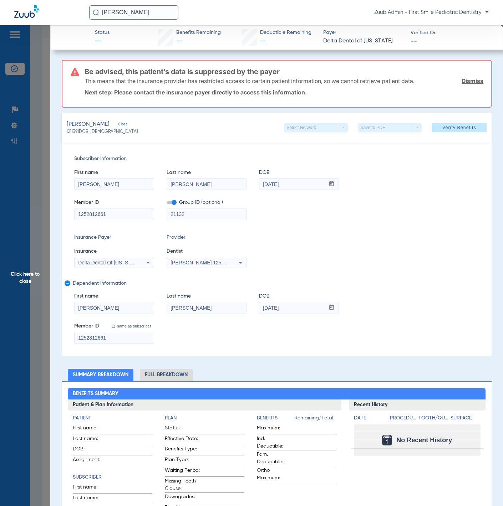
click at [45, 85] on span "Click here to close" at bounding box center [25, 278] width 50 height 506
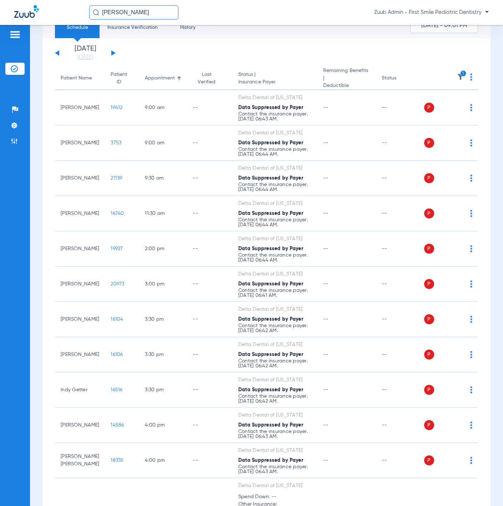
click at [131, 13] on input "[PERSON_NAME]" at bounding box center [133, 12] width 89 height 14
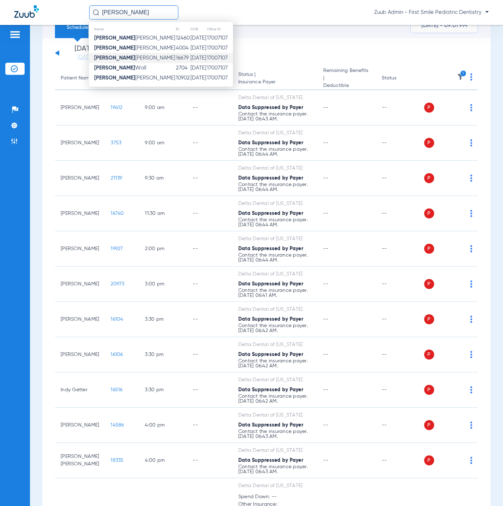
click at [139, 55] on span "[PERSON_NAME] [PERSON_NAME]" at bounding box center [134, 57] width 81 height 5
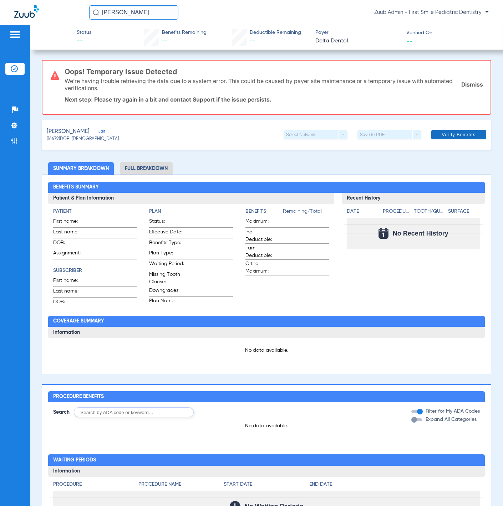
click at [452, 138] on span at bounding box center [458, 134] width 55 height 17
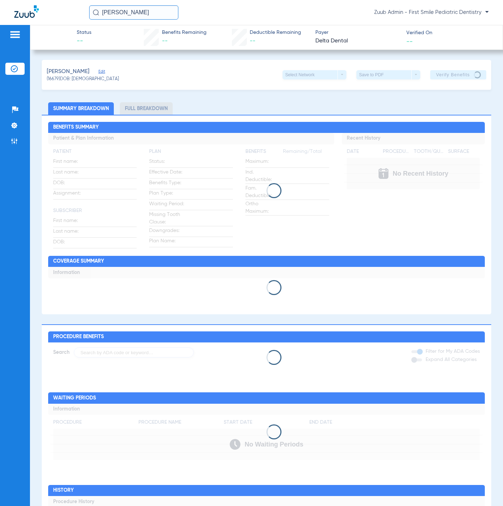
click at [98, 69] on span "Edit" at bounding box center [101, 72] width 6 height 7
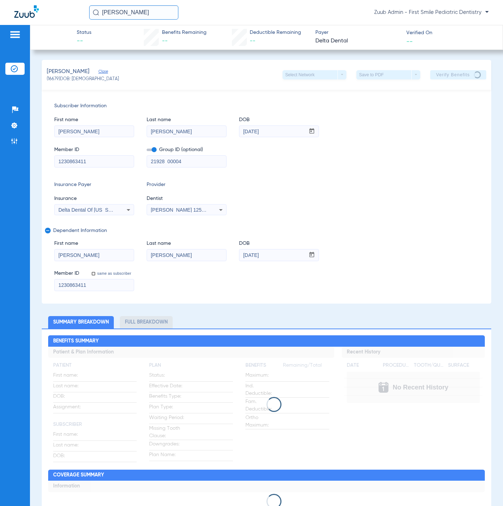
click at [105, 253] on input "[PERSON_NAME]" at bounding box center [94, 255] width 79 height 11
click at [163, 19] on input "[PERSON_NAME]" at bounding box center [133, 12] width 89 height 14
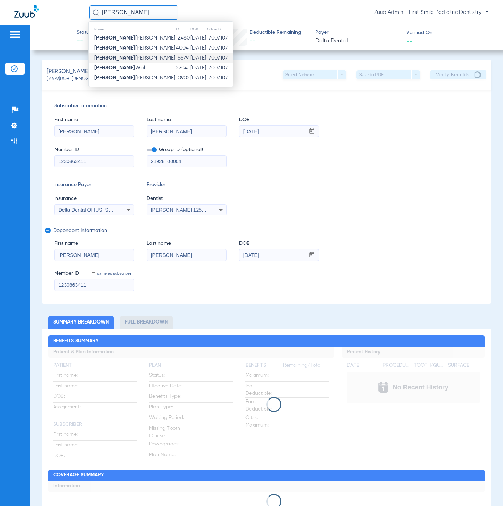
click at [208, 250] on input "[PERSON_NAME]" at bounding box center [186, 255] width 79 height 11
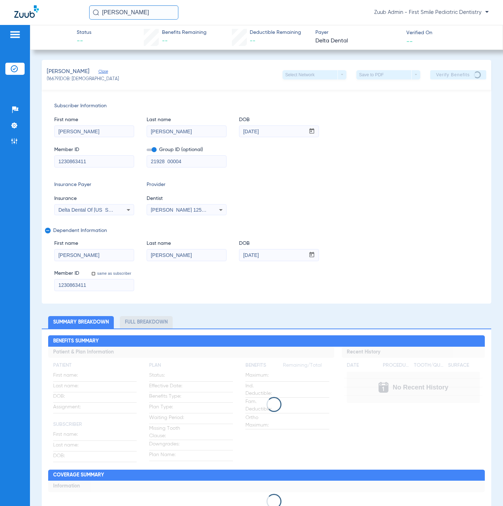
click at [17, 65] on img at bounding box center [14, 68] width 7 height 7
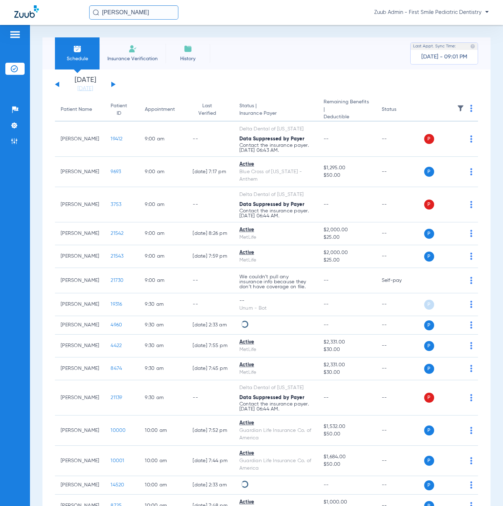
click at [458, 107] on th at bounding box center [451, 109] width 54 height 23
click at [457, 106] on img at bounding box center [460, 108] width 7 height 7
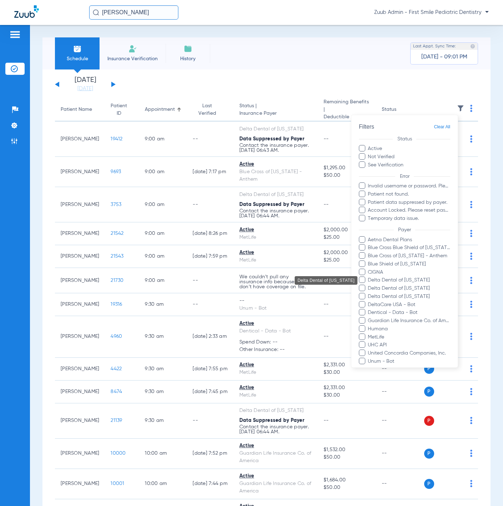
click at [421, 281] on span "Delta Dental of [US_STATE]" at bounding box center [408, 280] width 83 height 7
click at [369, 285] on input "Delta Dental of [US_STATE]" at bounding box center [369, 285] width 0 height 0
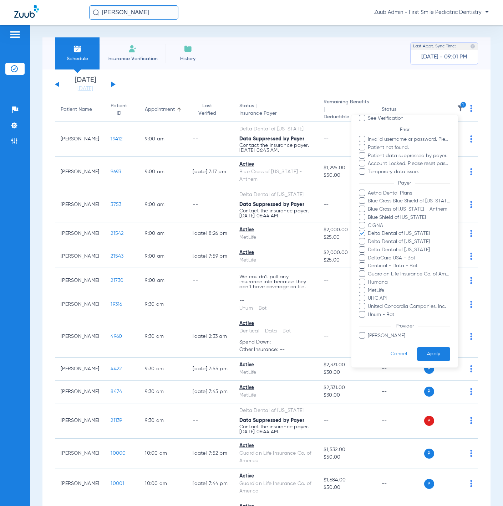
scroll to position [47, 0]
click at [430, 353] on button "Apply" at bounding box center [433, 354] width 33 height 14
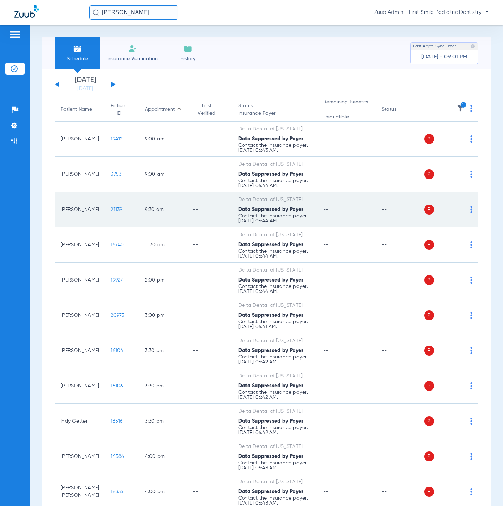
click at [289, 223] on td "Delta Dental of [US_STATE] Data Suppressed by Payer Contact the insurance payer…" at bounding box center [274, 209] width 85 height 35
drag, startPoint x: 264, startPoint y: 206, endPoint x: 308, endPoint y: 208, distance: 43.6
click at [308, 208] on td "Delta Dental of [US_STATE] Data Suppressed by Payer Contact the insurance payer…" at bounding box center [274, 209] width 85 height 35
copy span "Data Suppressed by Payer"
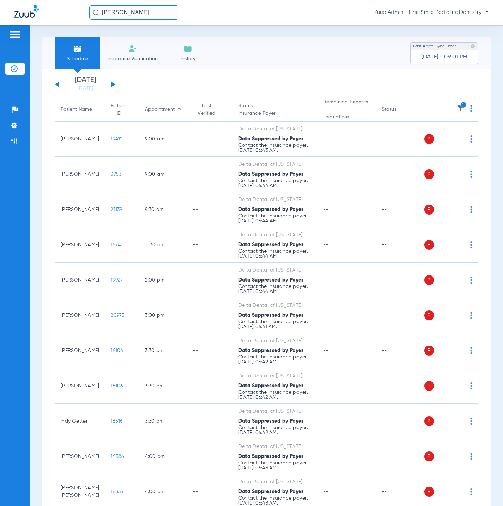
click at [137, 15] on input "[PERSON_NAME]" at bounding box center [133, 12] width 89 height 14
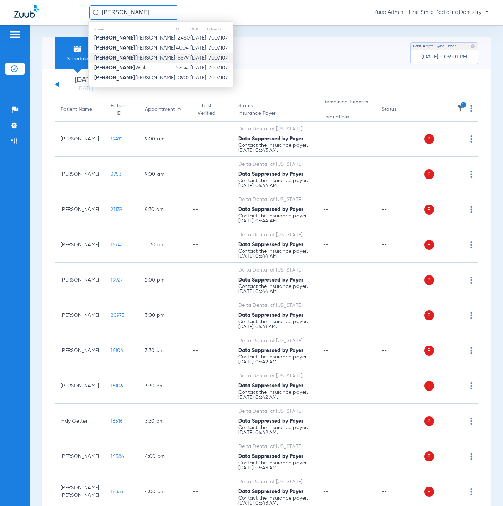
click at [144, 55] on td "[PERSON_NAME] [PERSON_NAME]" at bounding box center [132, 58] width 87 height 10
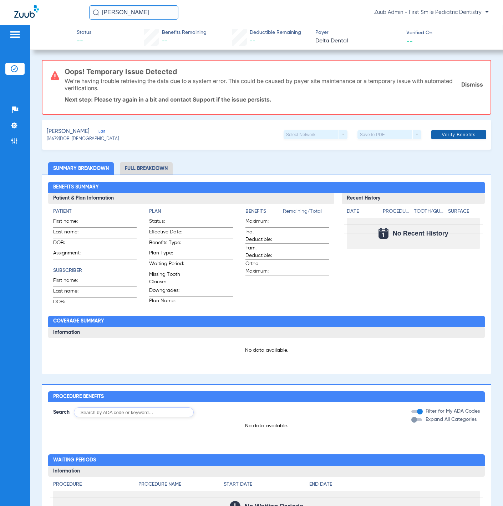
click at [457, 137] on span "Verify Benefits" at bounding box center [458, 135] width 34 height 6
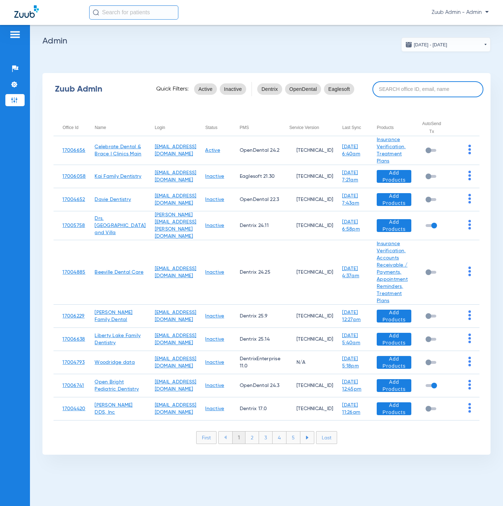
click at [395, 88] on input at bounding box center [427, 89] width 111 height 16
paste input "17005331"
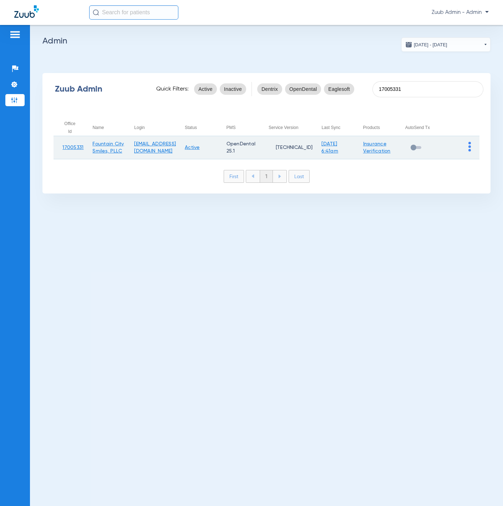
type input "17005331"
click at [470, 148] on img at bounding box center [469, 147] width 2 height 10
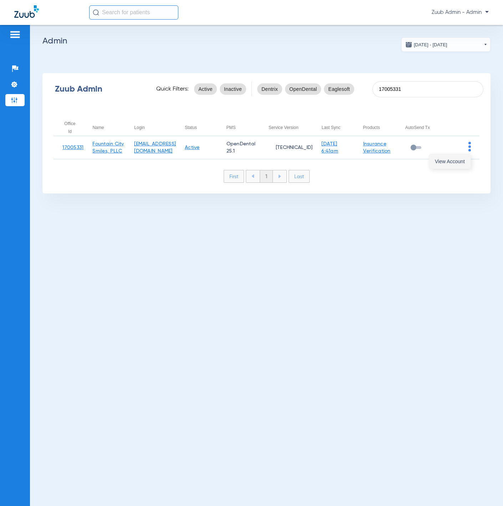
click at [467, 157] on button "View Account" at bounding box center [449, 161] width 41 height 14
